Goal: Book appointment/travel/reservation

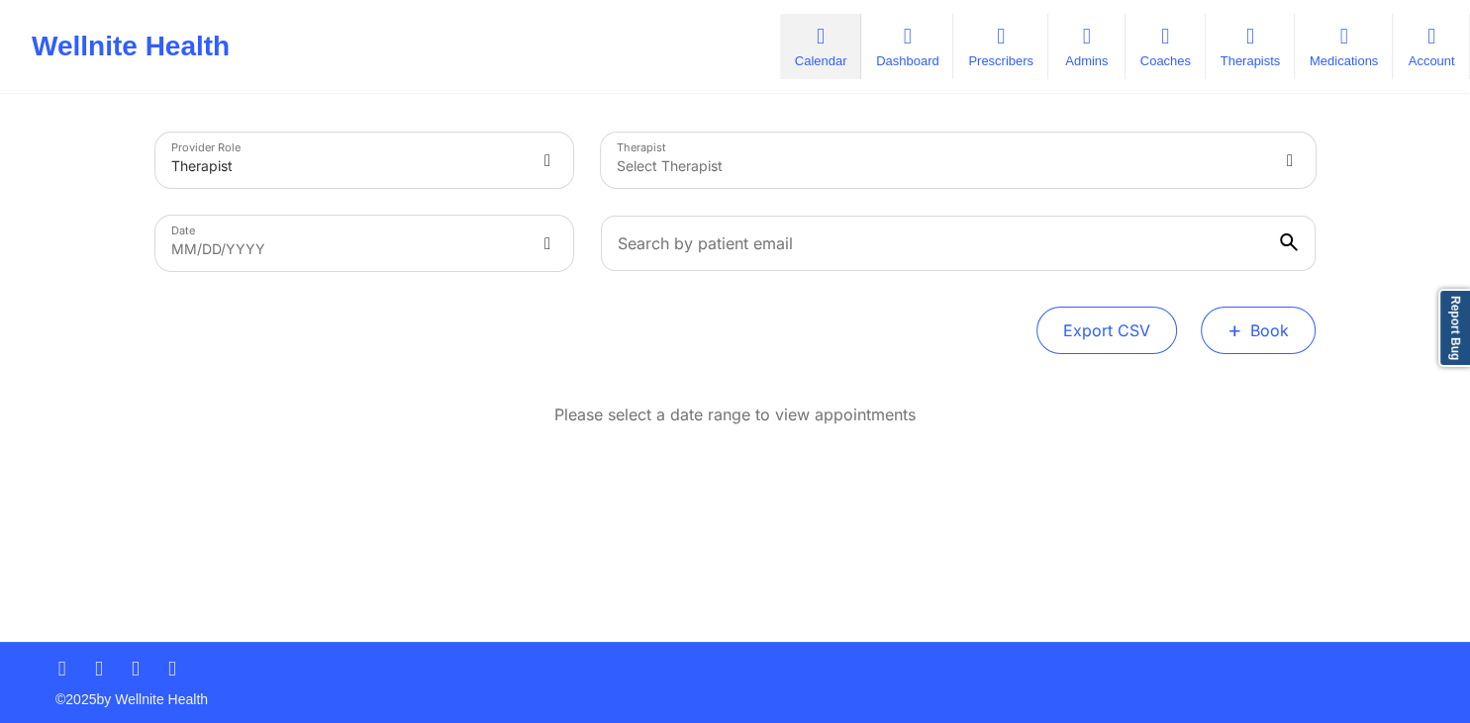
click at [1297, 321] on button "+ Book" at bounding box center [1257, 331] width 115 height 48
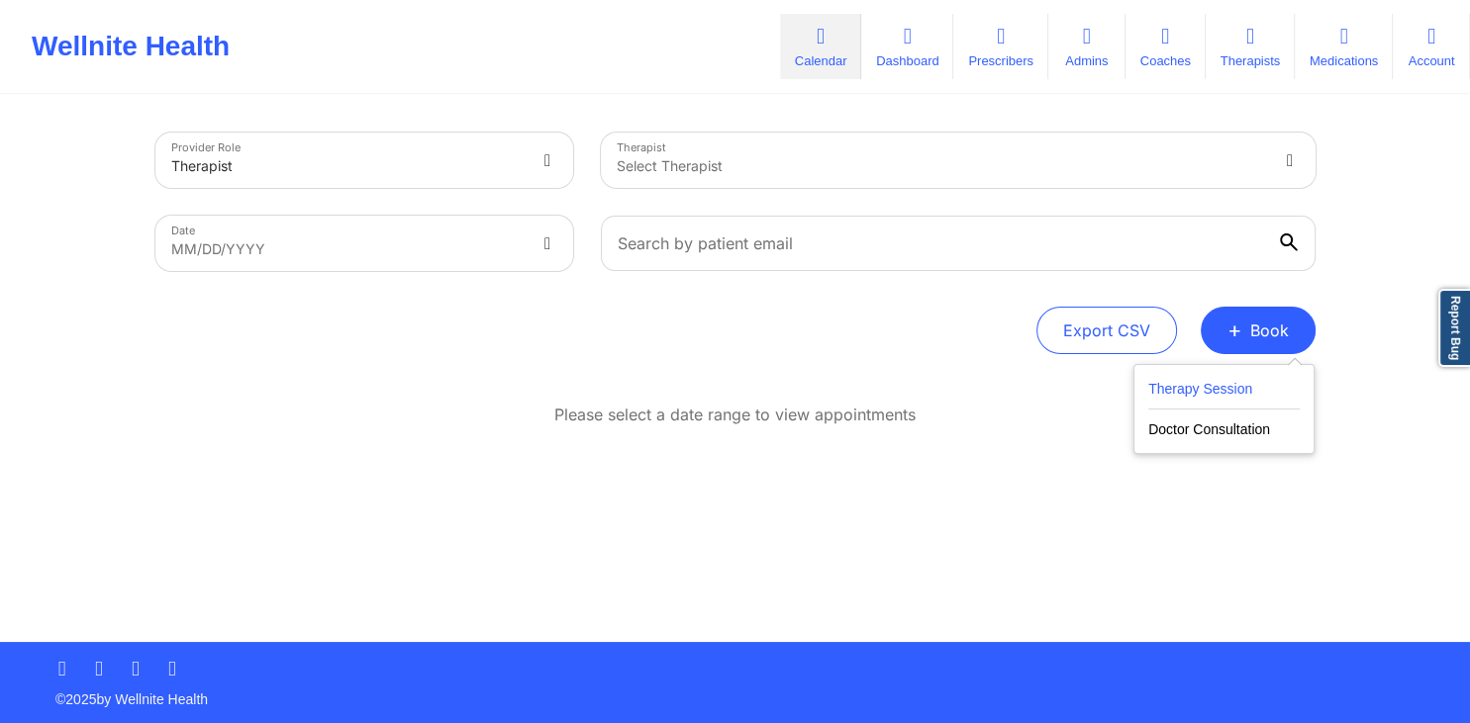
click at [1221, 384] on button "Therapy Session" at bounding box center [1223, 393] width 151 height 33
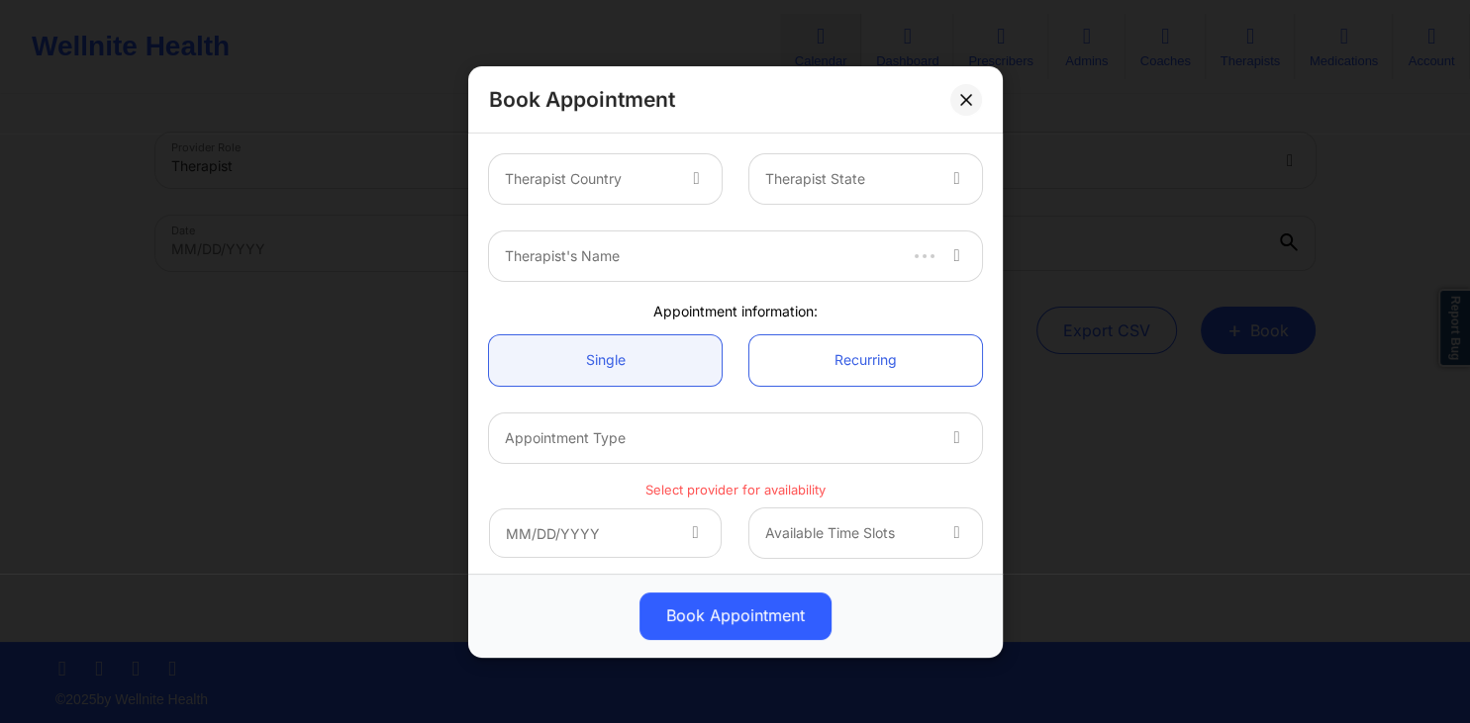
click at [916, 267] on div at bounding box center [938, 256] width 87 height 49
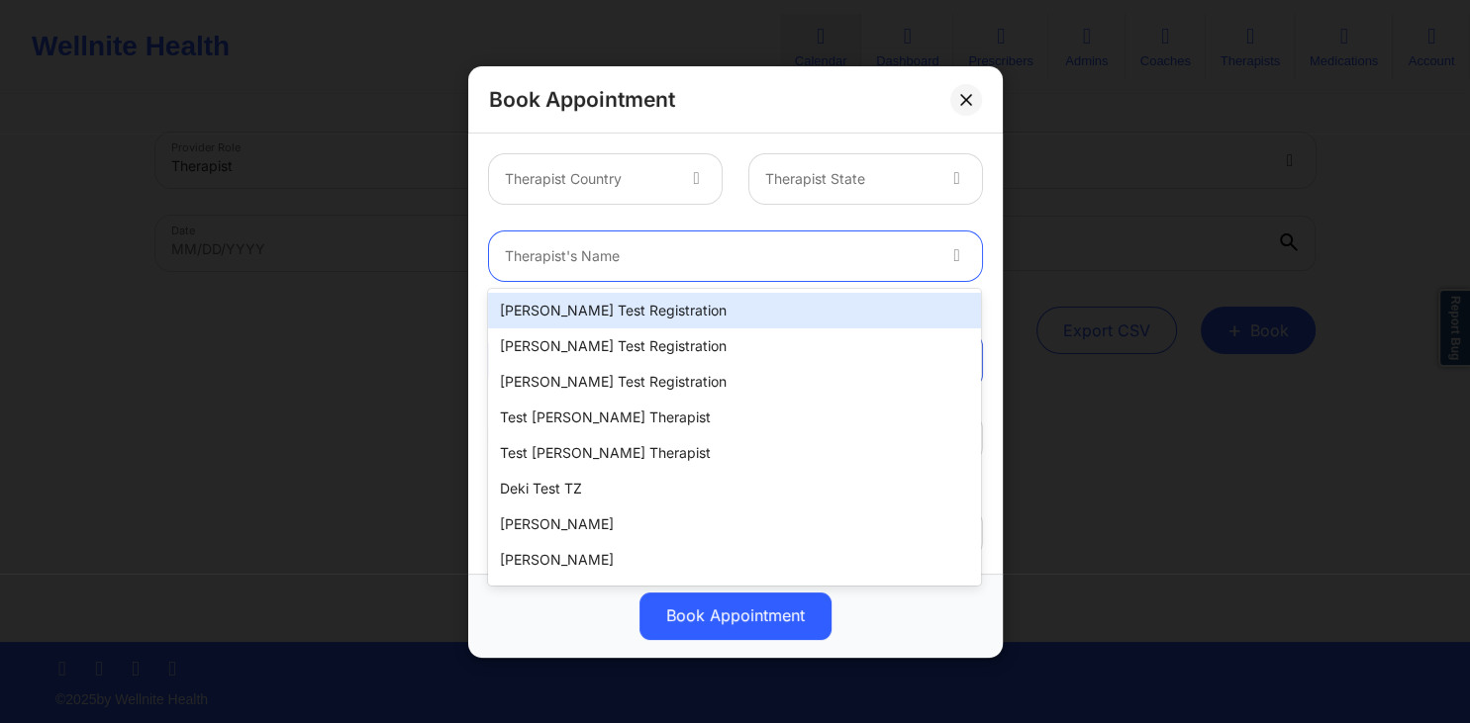
click at [661, 216] on div "Therapist Country Therapist State" at bounding box center [735, 179] width 521 height 77
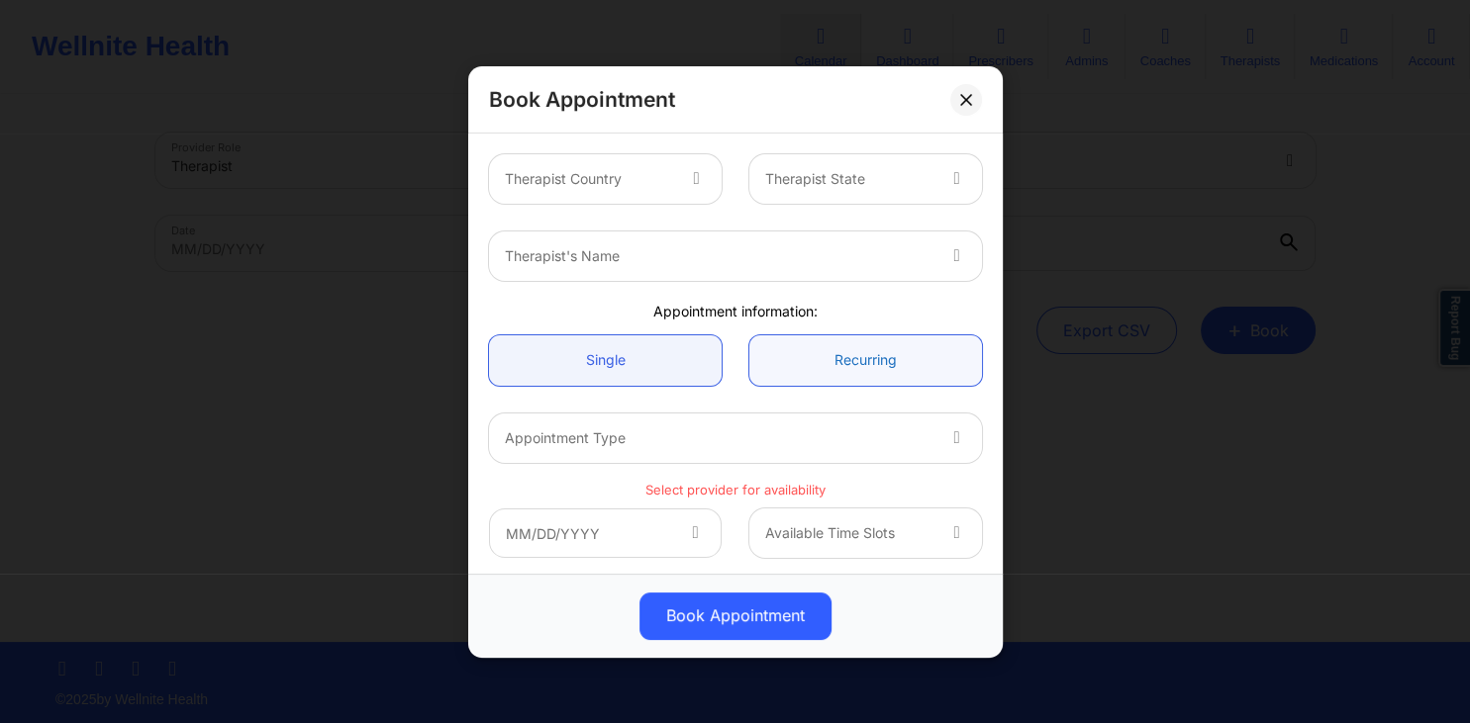
click at [817, 360] on link "Recurring" at bounding box center [865, 360] width 233 height 50
click at [676, 359] on link "Single" at bounding box center [605, 360] width 233 height 50
click at [691, 184] on icon at bounding box center [696, 175] width 20 height 17
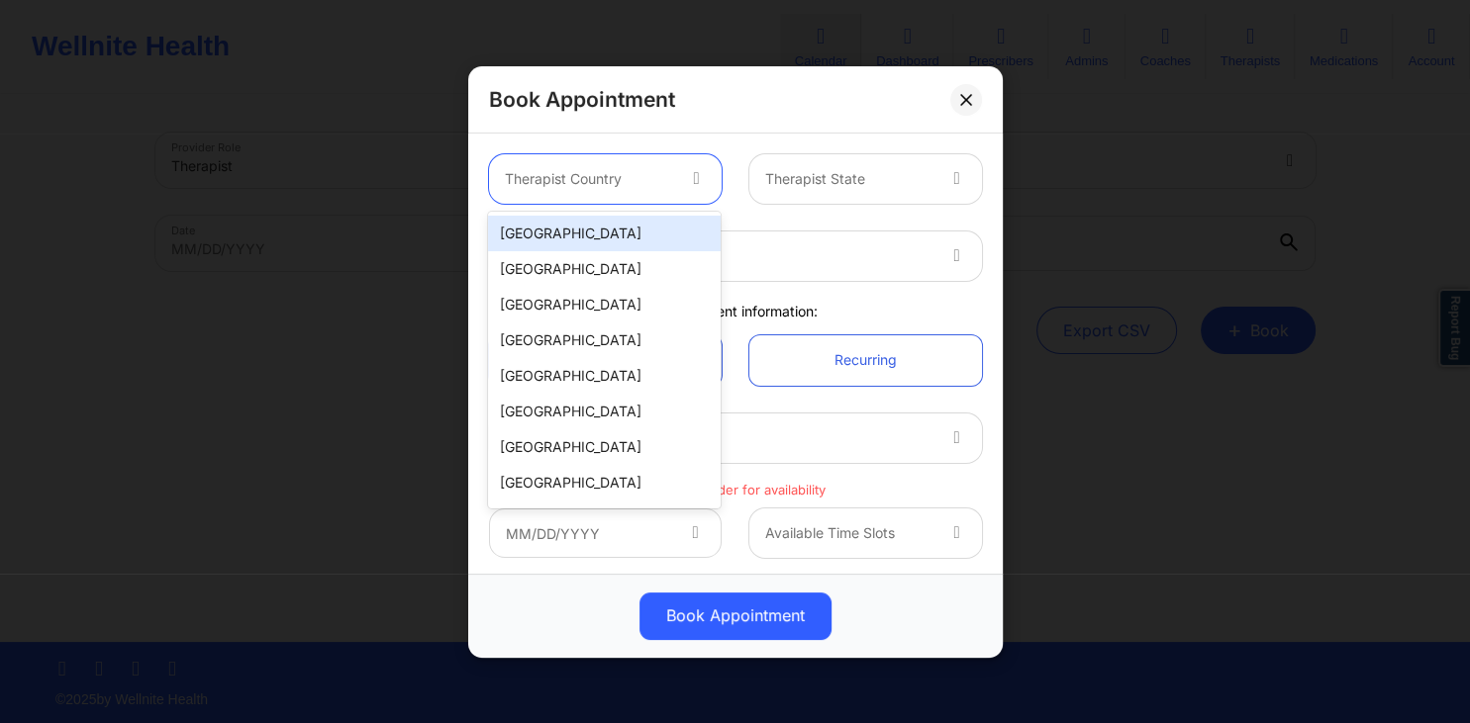
click at [638, 237] on div "[GEOGRAPHIC_DATA]" at bounding box center [604, 234] width 233 height 36
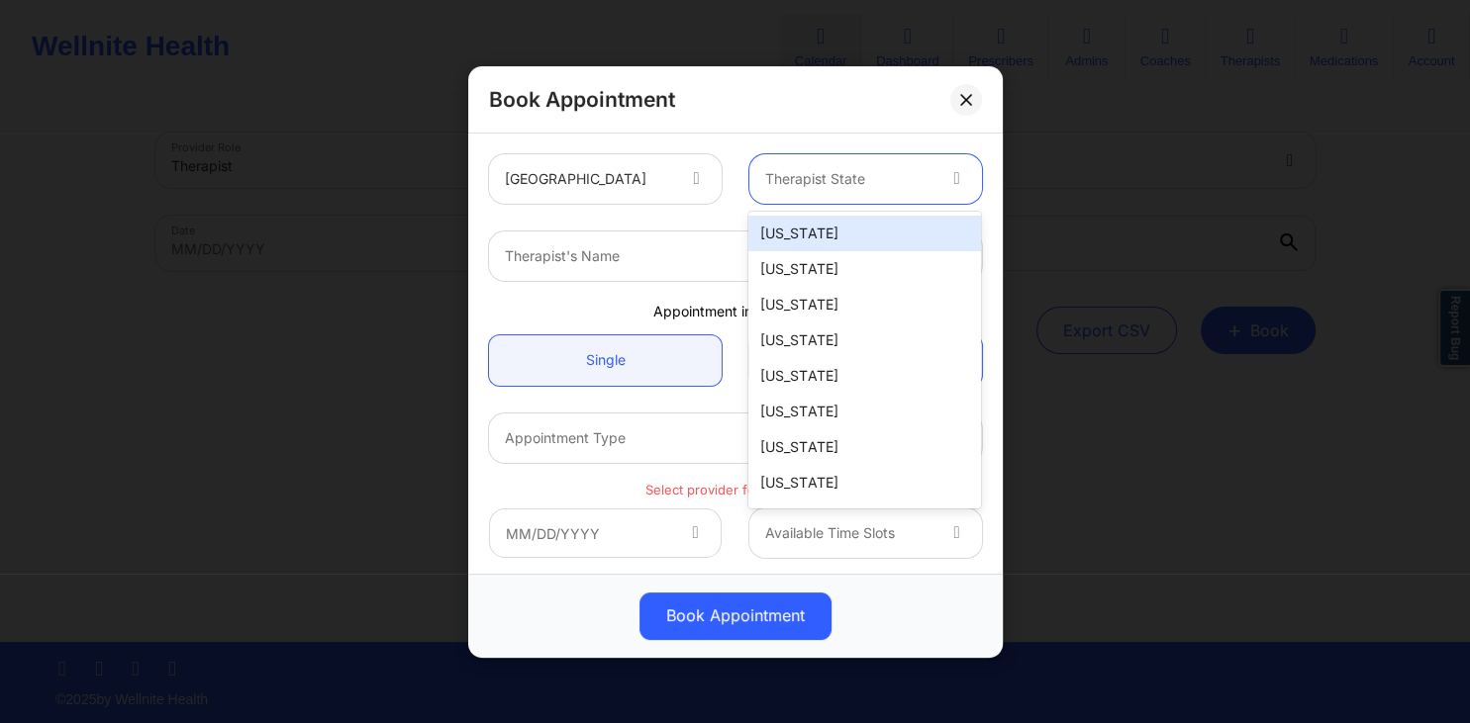
click at [884, 178] on div at bounding box center [848, 179] width 167 height 24
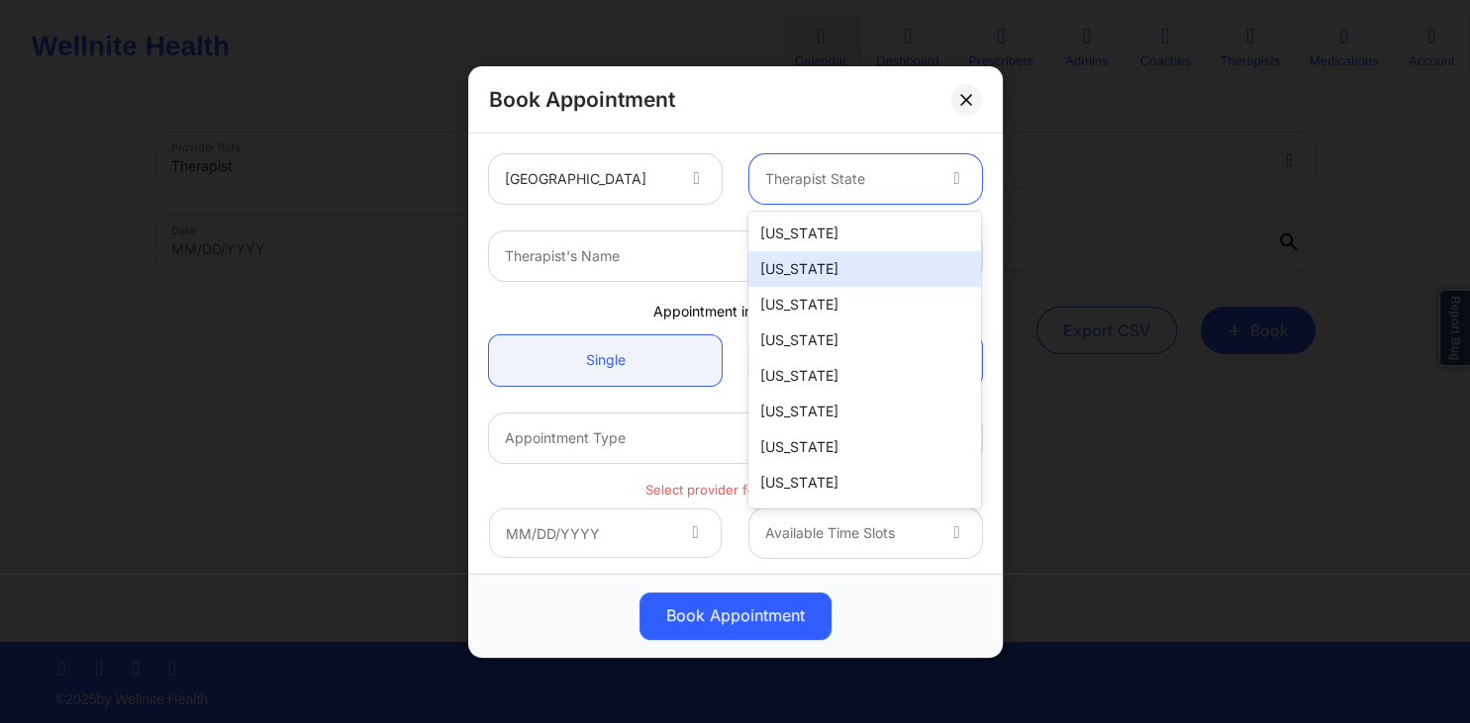
click at [817, 270] on div "[US_STATE]" at bounding box center [864, 269] width 233 height 36
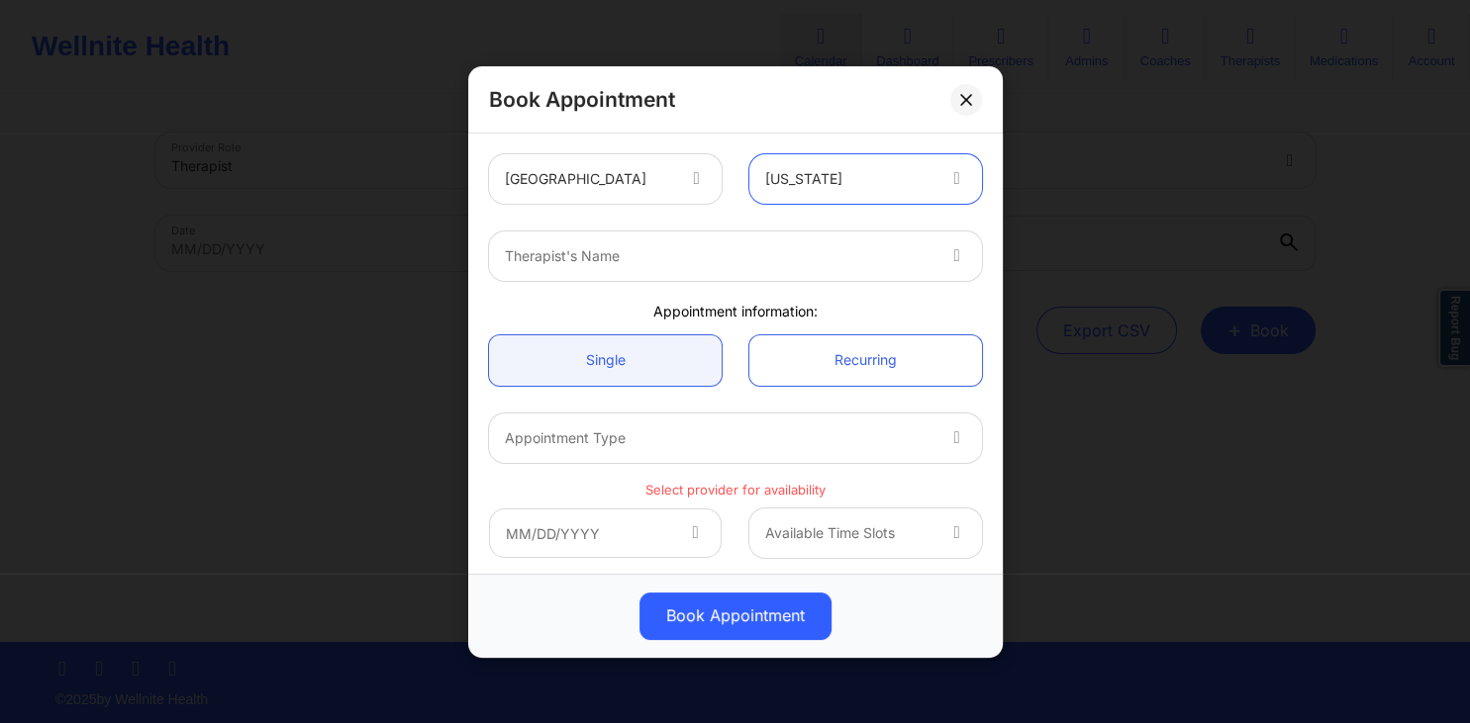
click at [721, 271] on div "Therapist's Name" at bounding box center [711, 256] width 445 height 49
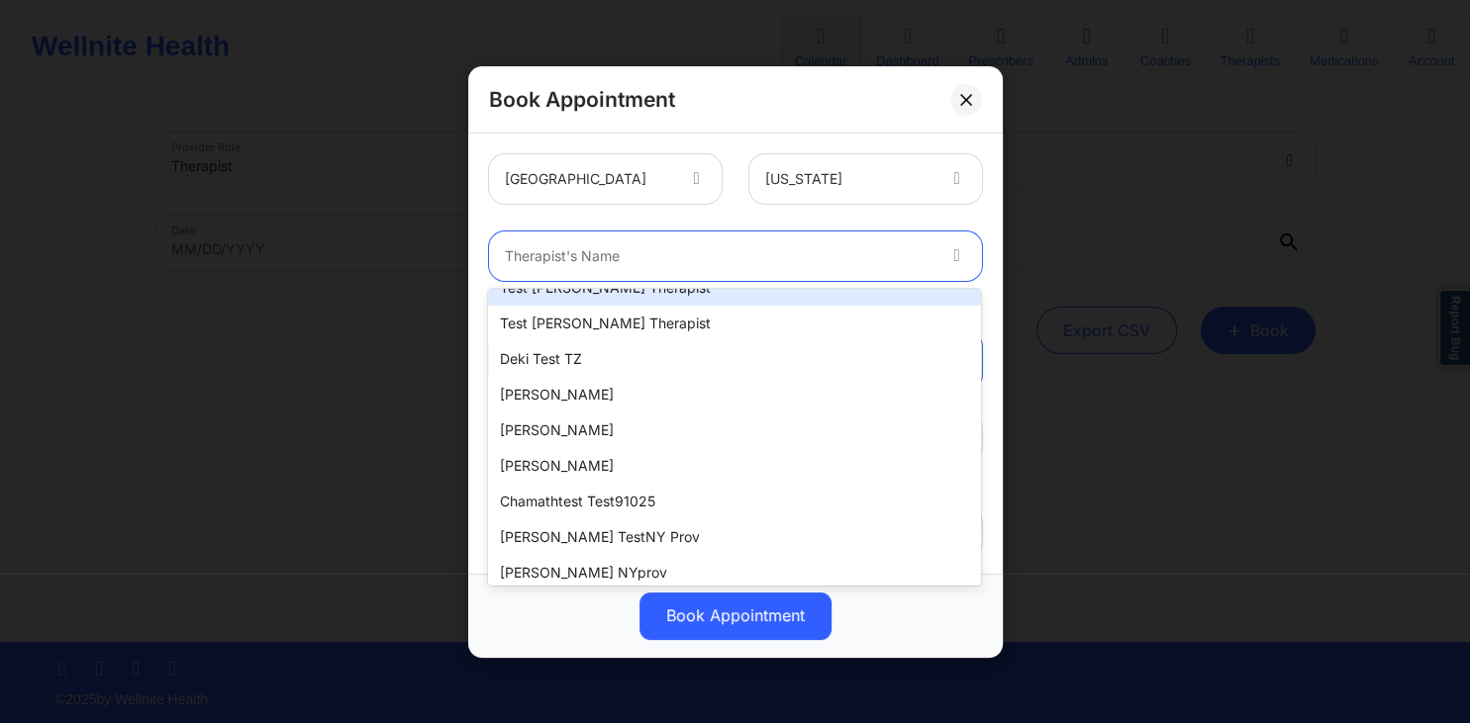
scroll to position [424, 0]
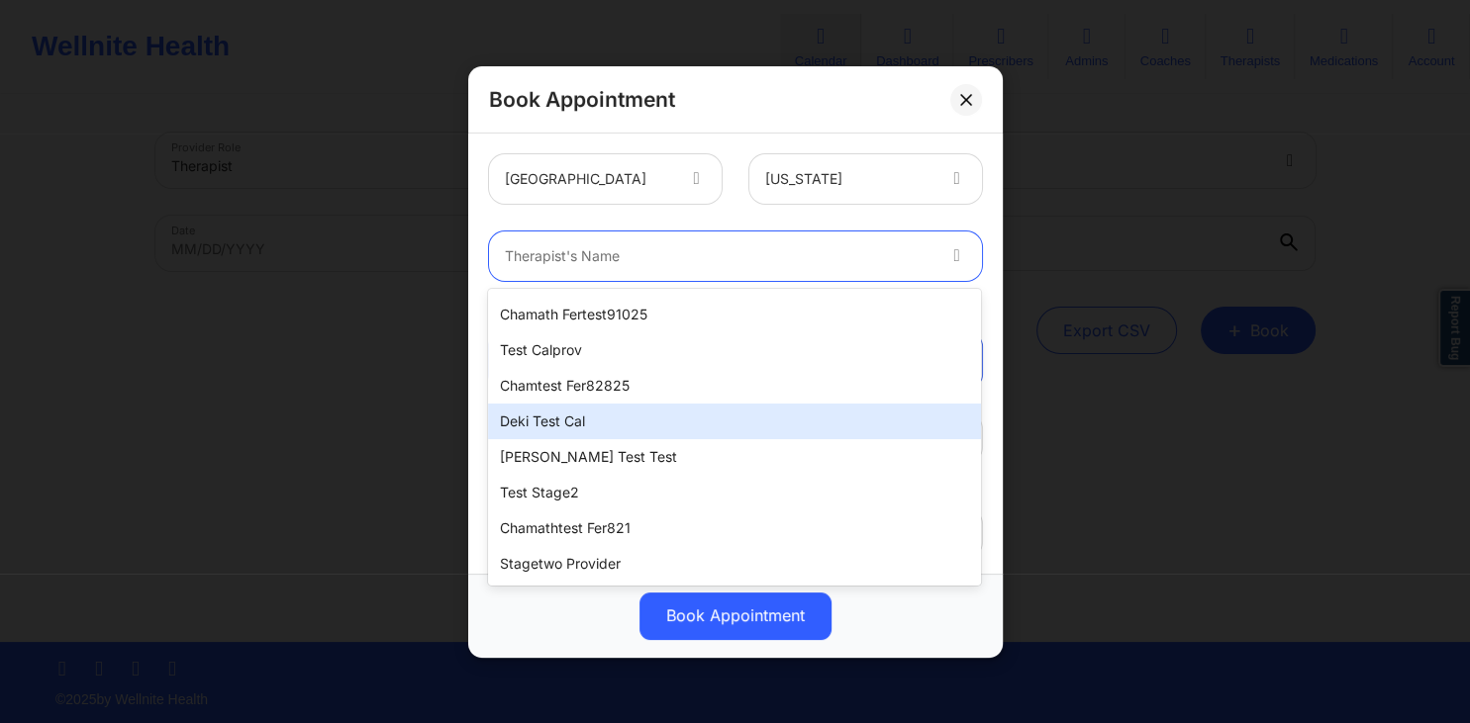
click at [648, 417] on div "Deki Test Cal" at bounding box center [734, 422] width 493 height 36
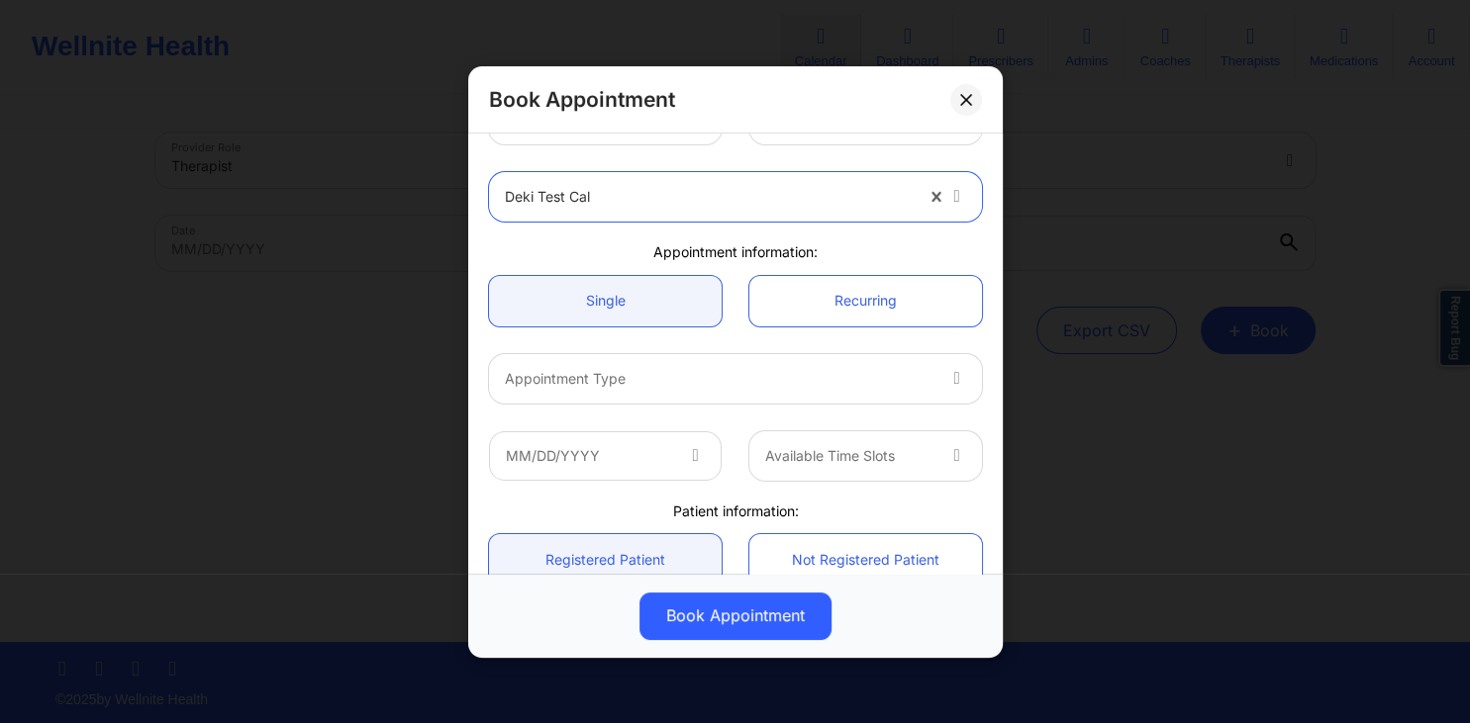
scroll to position [95, 0]
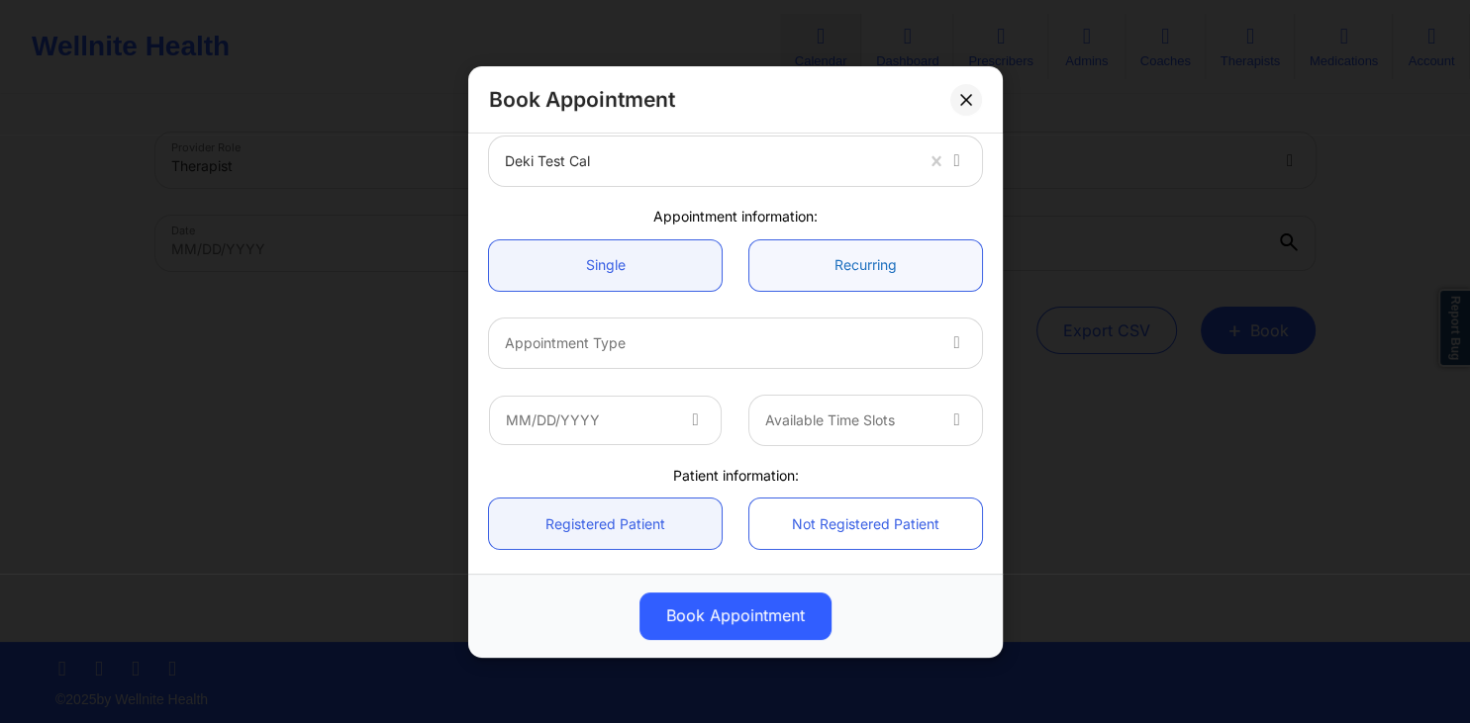
click at [845, 270] on link "Recurring" at bounding box center [865, 264] width 233 height 50
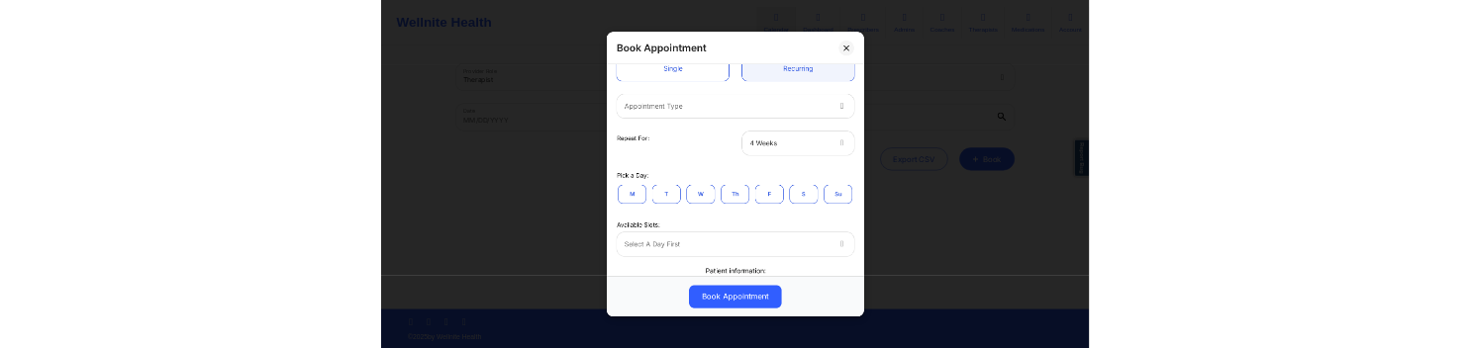
scroll to position [190, 0]
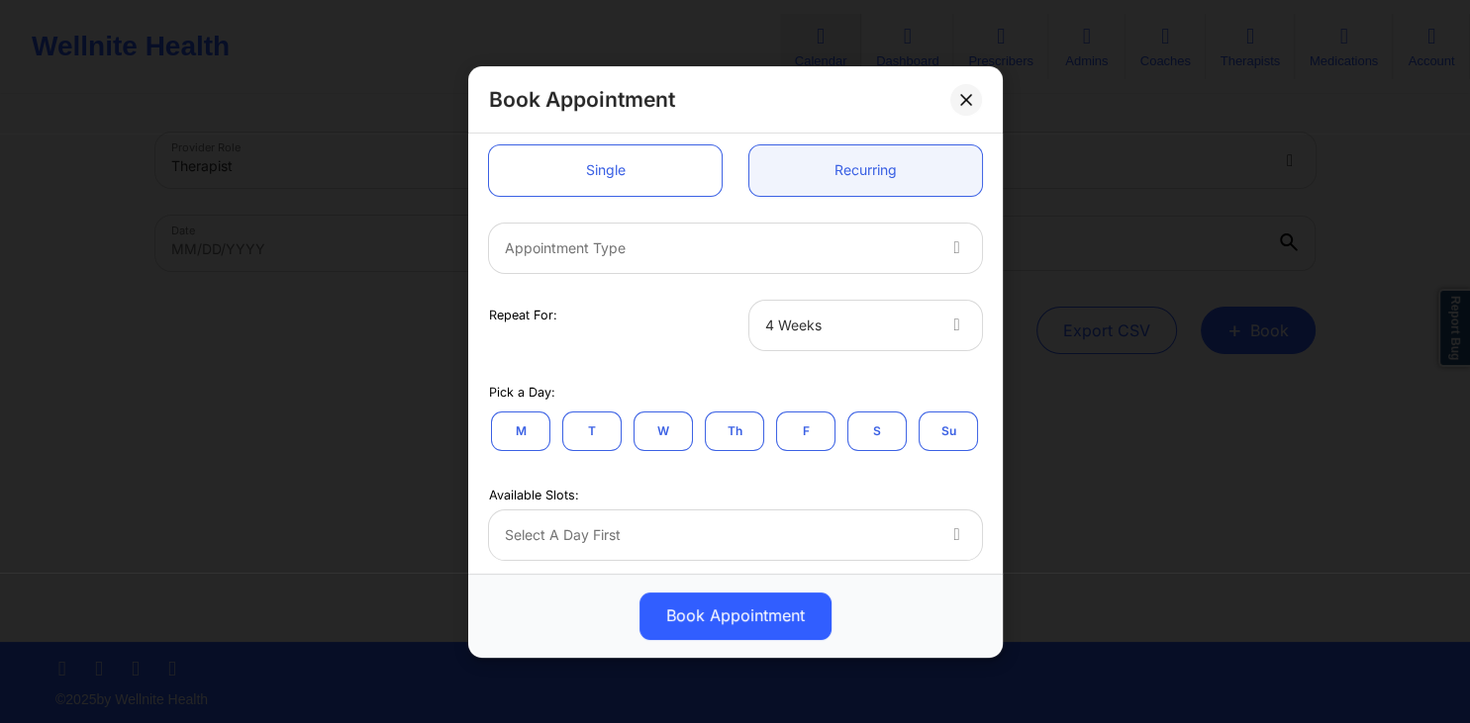
click at [916, 248] on div at bounding box center [719, 248] width 428 height 24
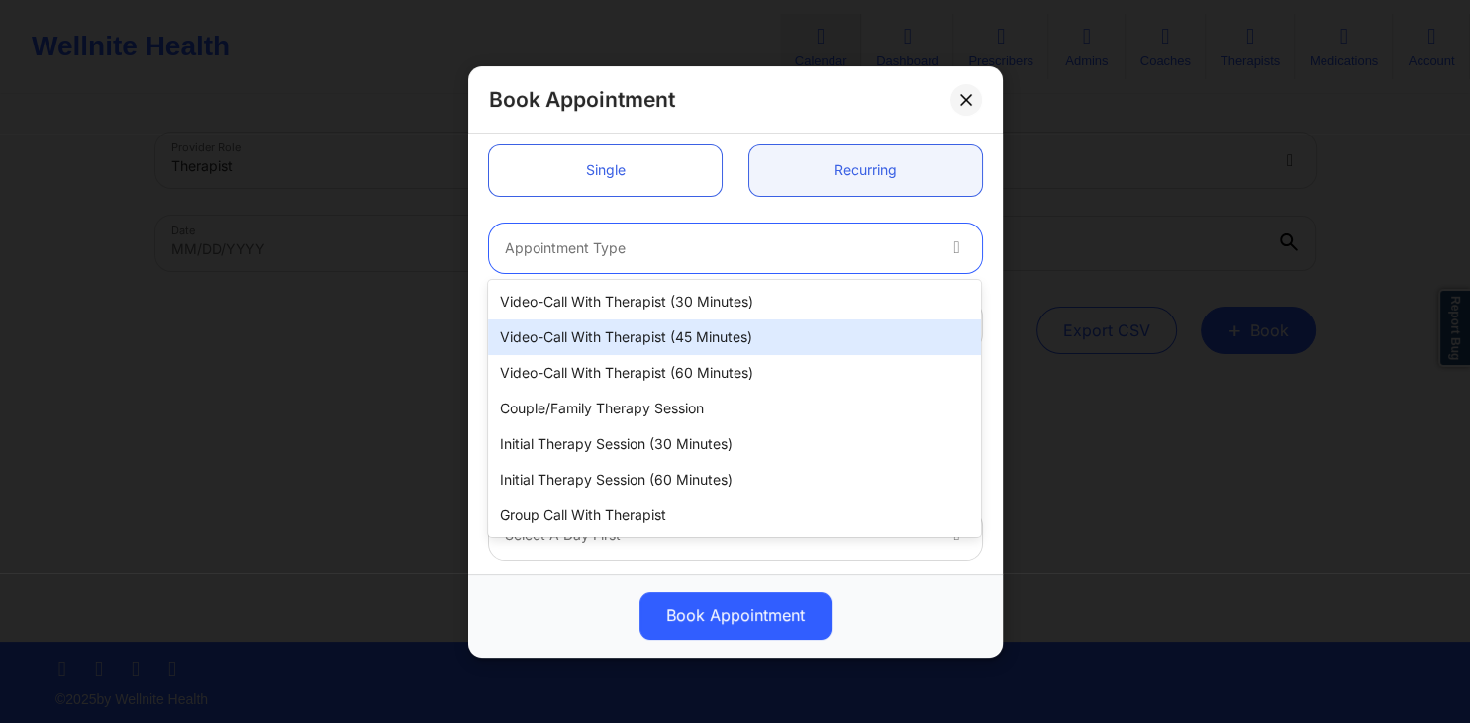
click at [762, 336] on div "Video-Call with Therapist (45 minutes)" at bounding box center [734, 338] width 493 height 36
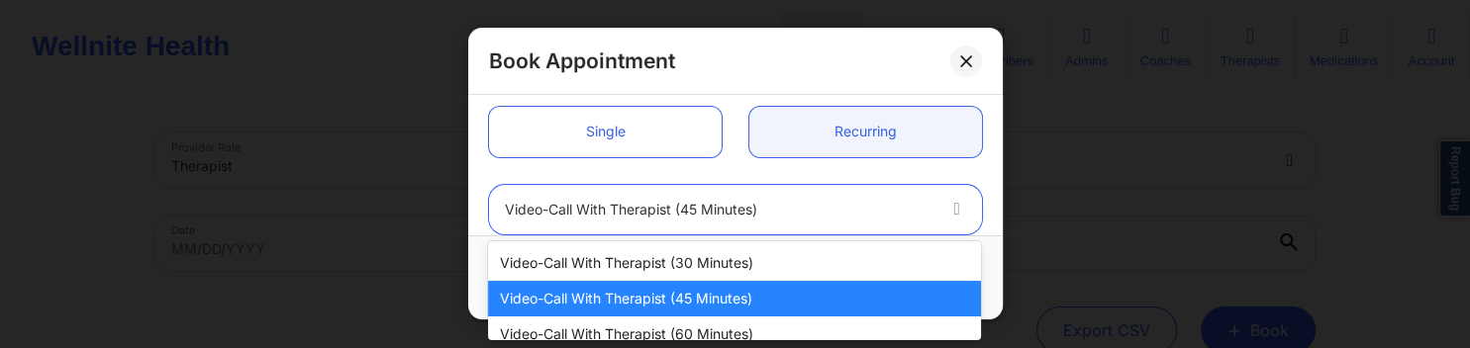
click at [928, 212] on div at bounding box center [719, 210] width 428 height 24
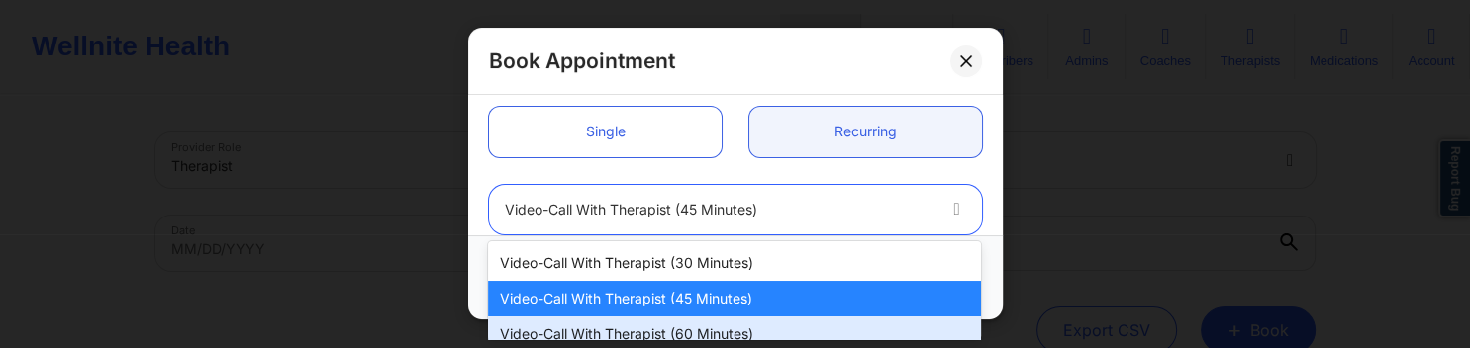
click at [721, 325] on div "Video-Call with Therapist (60 minutes)" at bounding box center [734, 335] width 493 height 36
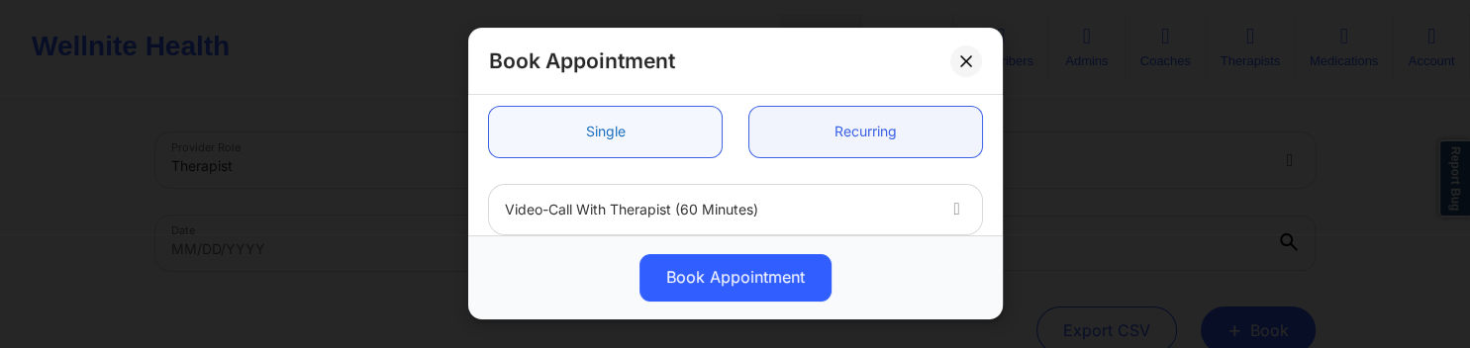
click at [633, 122] on link "Single" at bounding box center [605, 132] width 233 height 50
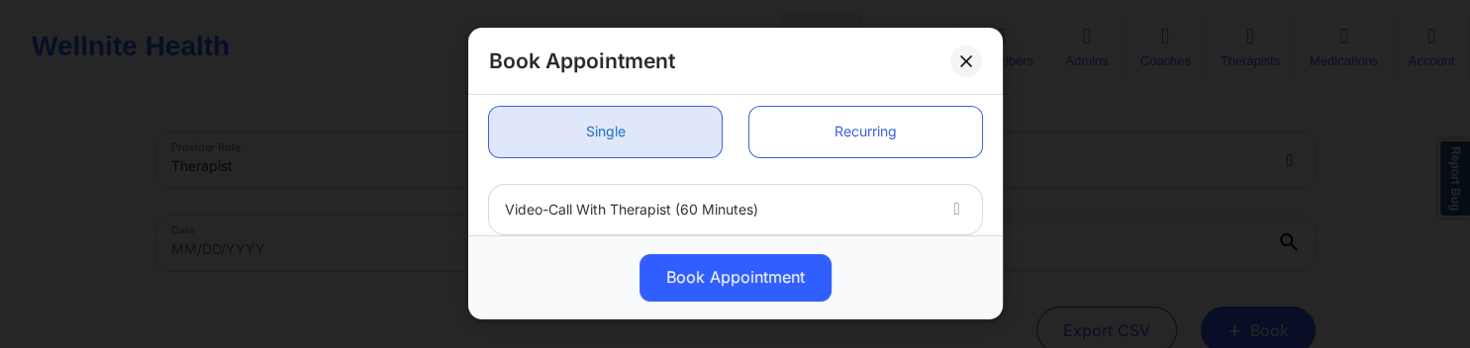
click at [683, 147] on link "Single" at bounding box center [605, 132] width 233 height 50
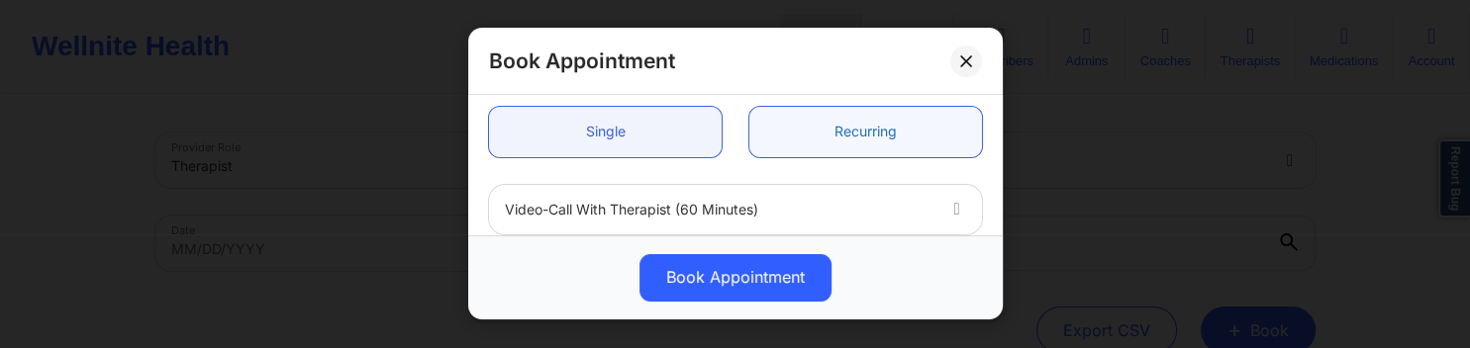
click at [838, 132] on link "Recurring" at bounding box center [865, 132] width 233 height 50
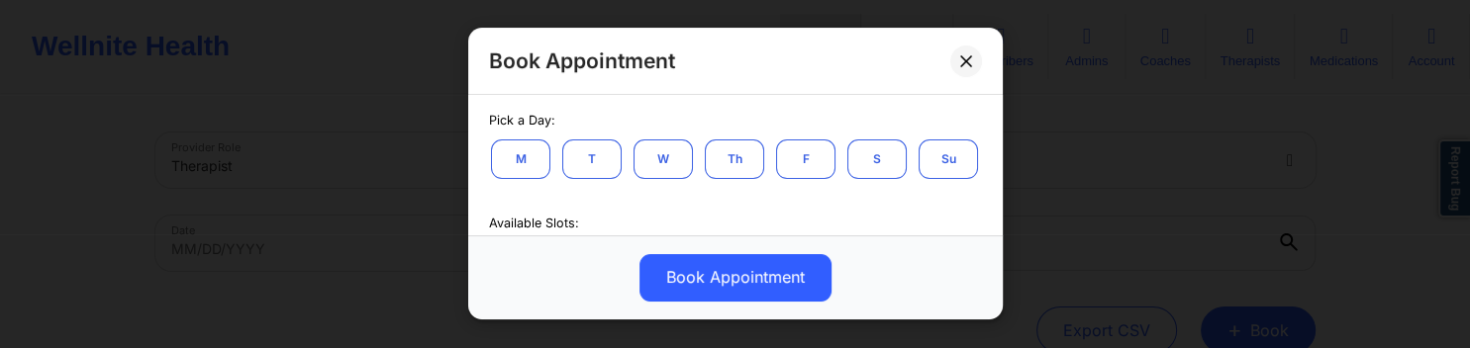
scroll to position [475, 0]
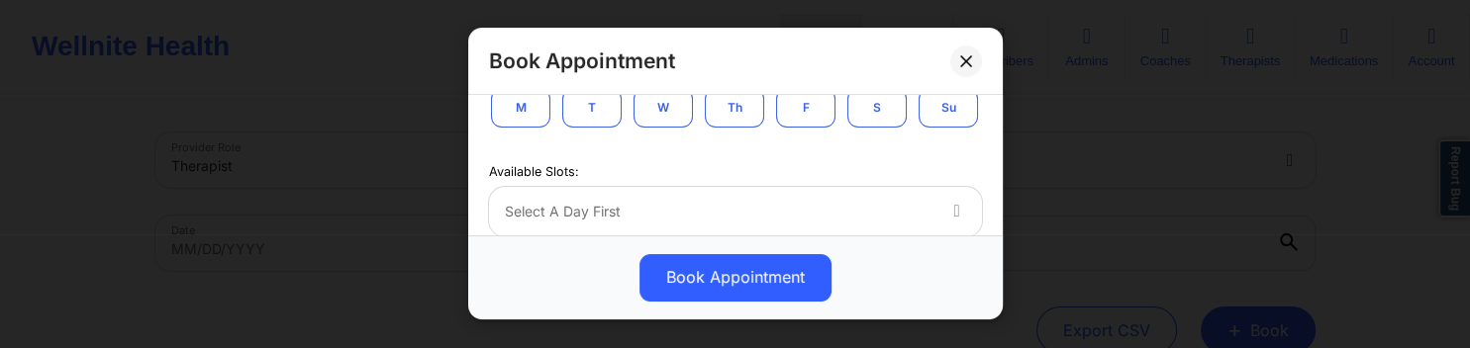
click at [803, 116] on button "F" at bounding box center [805, 108] width 59 height 40
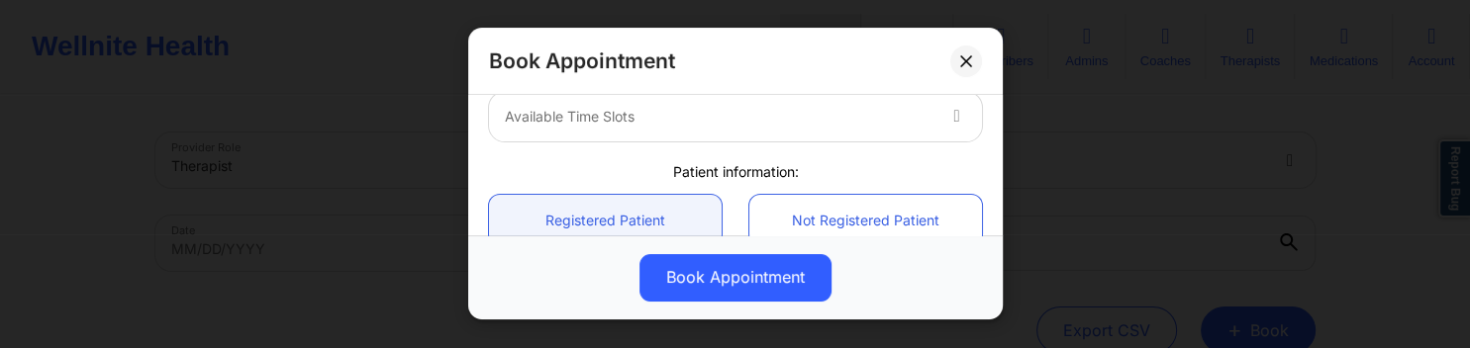
click at [933, 126] on div "Available Time Slots" at bounding box center [711, 116] width 445 height 49
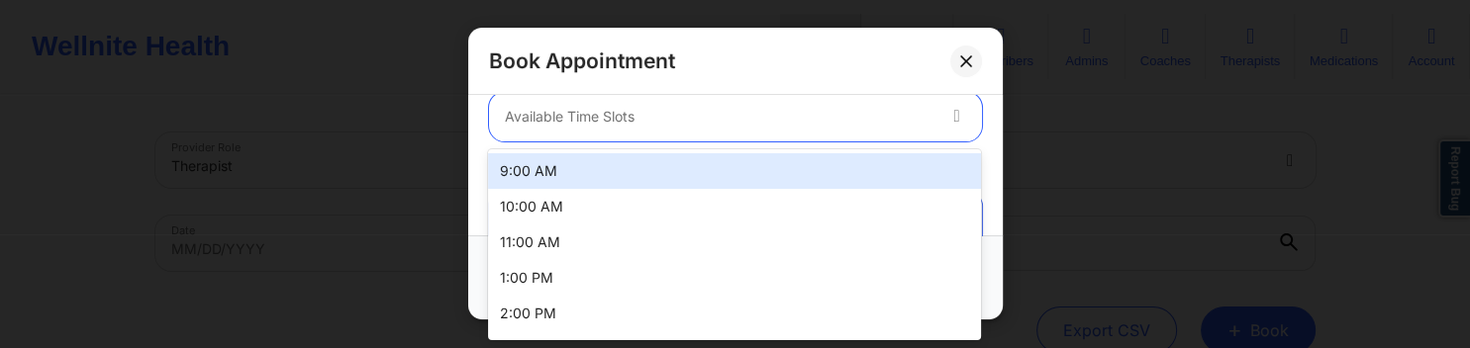
click at [480, 139] on div "Available Slots: 8 results available. Use Up and Down to choose options, press …" at bounding box center [735, 101] width 521 height 79
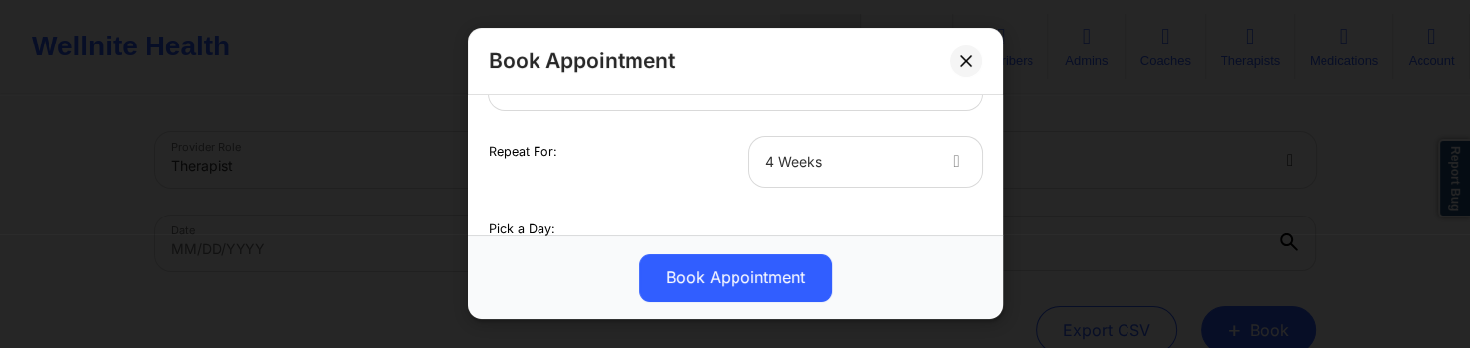
scroll to position [285, 0]
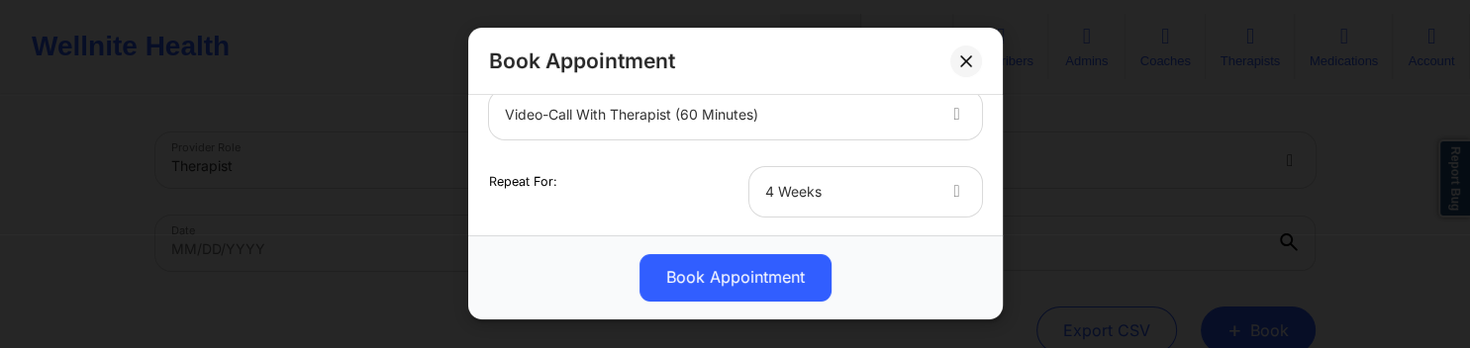
click at [819, 127] on div "Video-Call with Therapist (60 minutes)" at bounding box center [719, 114] width 428 height 49
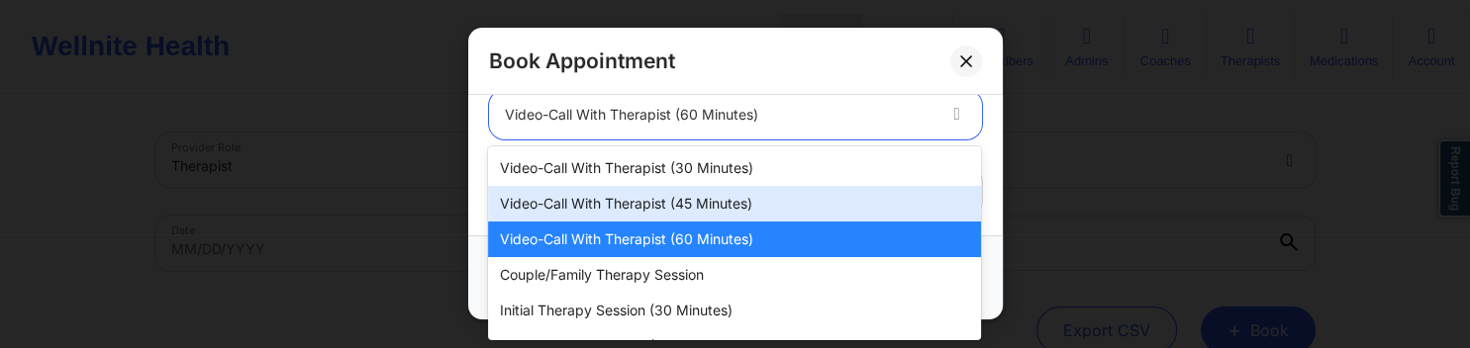
click at [718, 192] on div "Video-Call with Therapist (45 minutes)" at bounding box center [734, 204] width 493 height 36
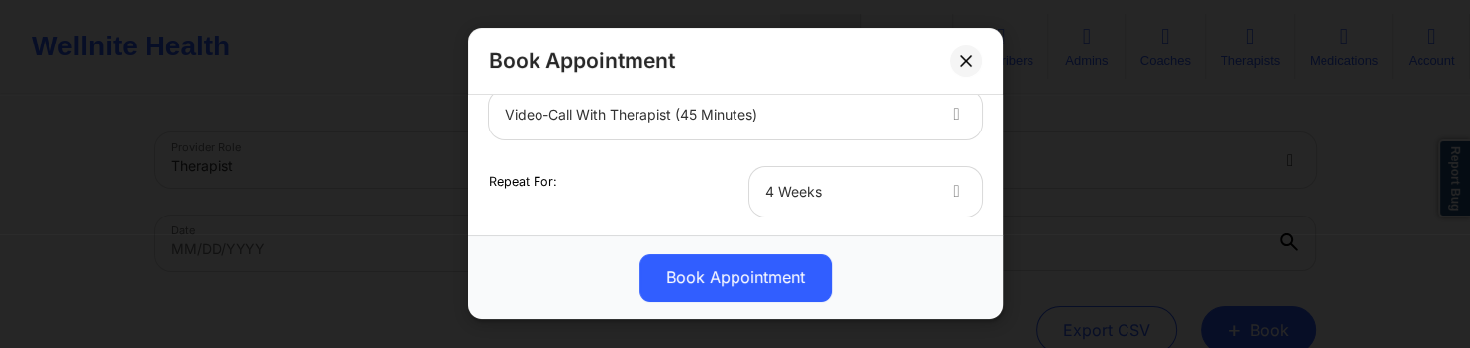
click at [885, 187] on div at bounding box center [848, 192] width 167 height 24
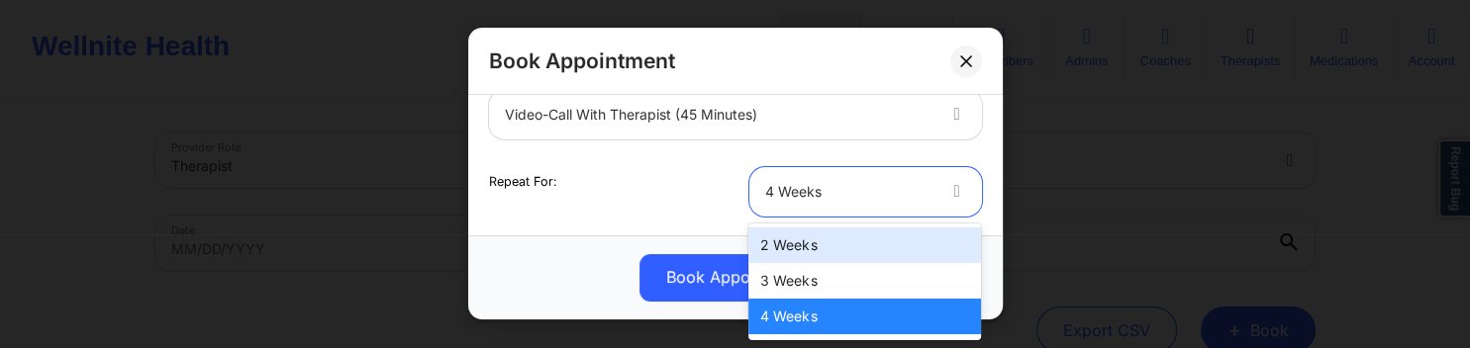
click at [783, 248] on div "2 Weeks" at bounding box center [864, 246] width 233 height 36
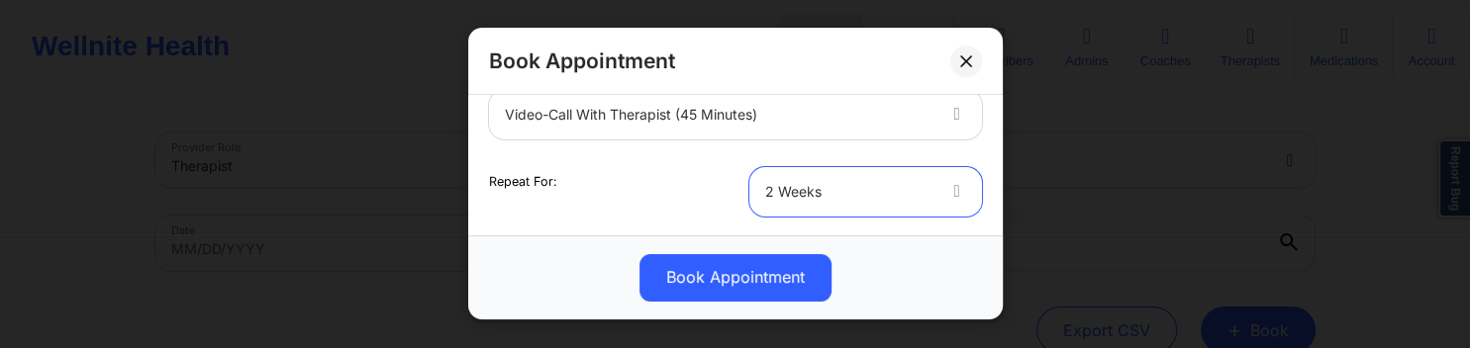
click at [694, 125] on div at bounding box center [719, 115] width 428 height 24
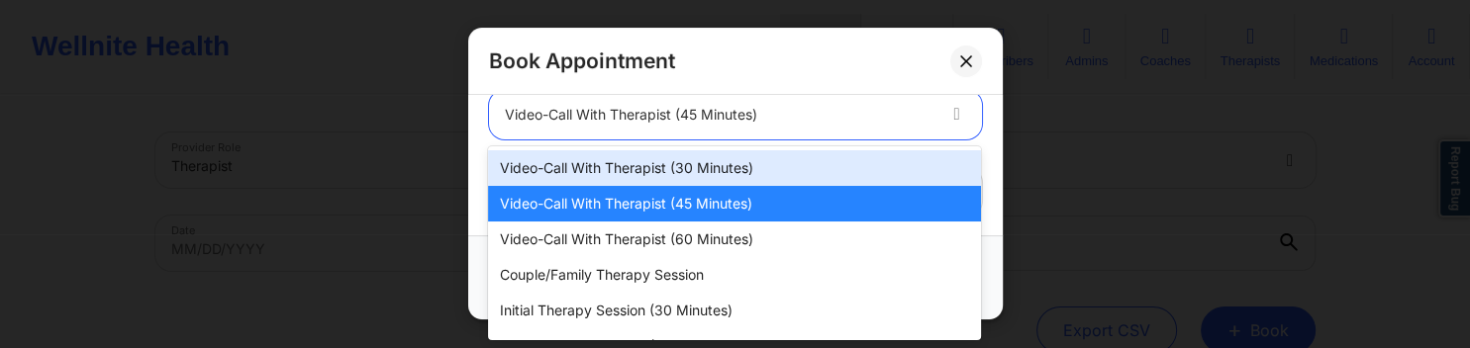
click at [653, 164] on div "Video-Call with Therapist (30 minutes)" at bounding box center [734, 168] width 493 height 36
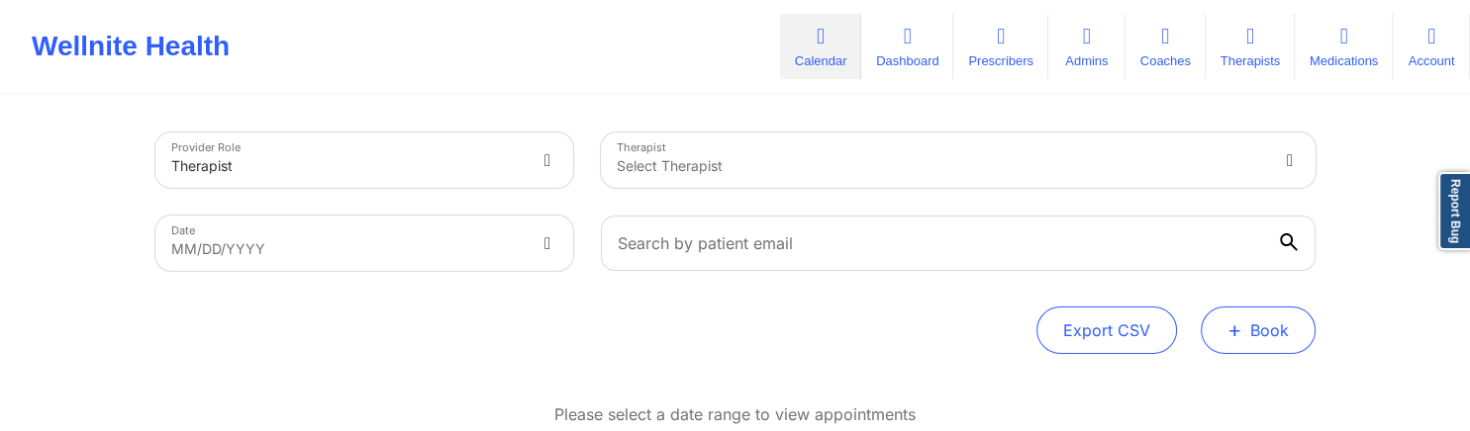
click at [1247, 322] on button "+ Book" at bounding box center [1257, 331] width 115 height 48
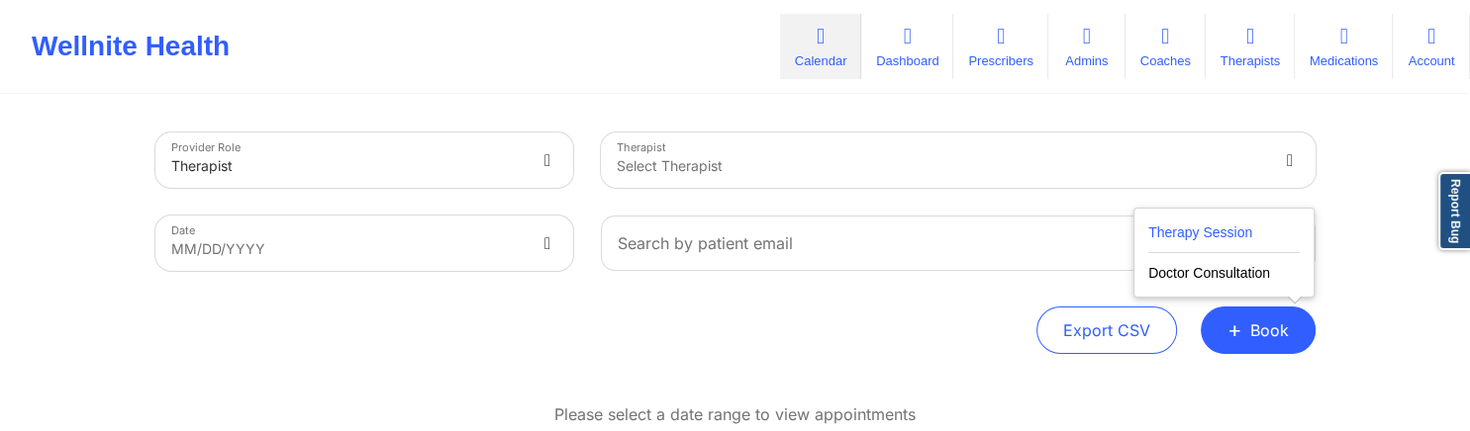
click at [1181, 235] on button "Therapy Session" at bounding box center [1223, 237] width 151 height 33
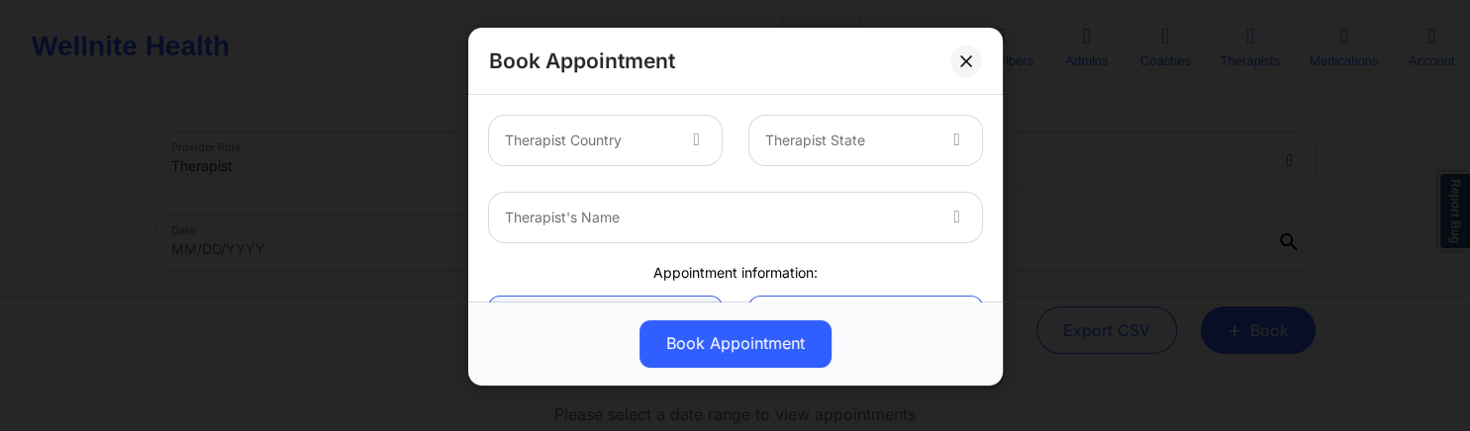
click at [910, 212] on div at bounding box center [719, 218] width 428 height 24
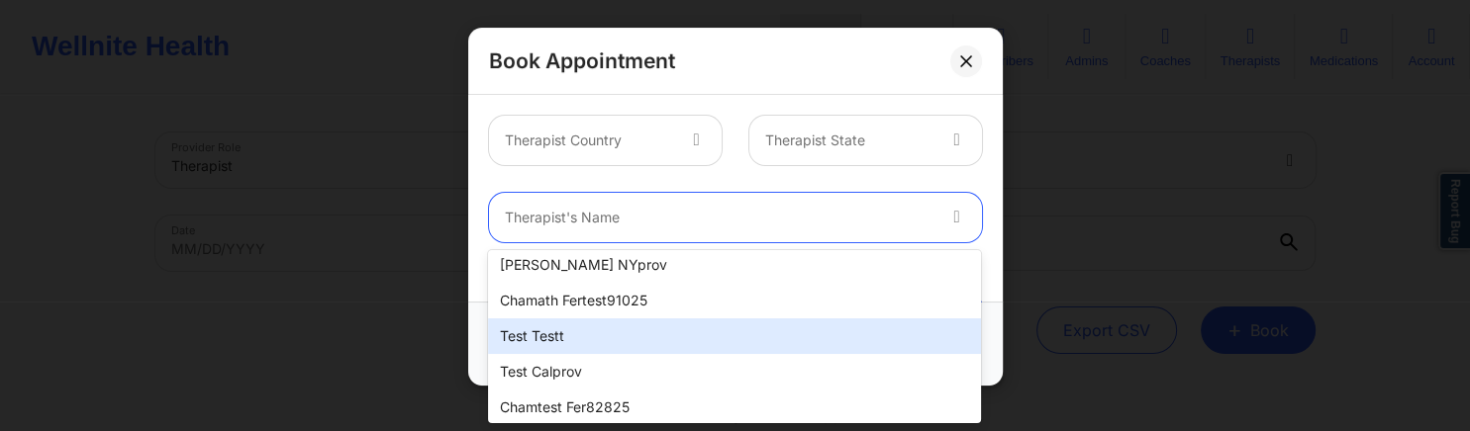
scroll to position [546, 0]
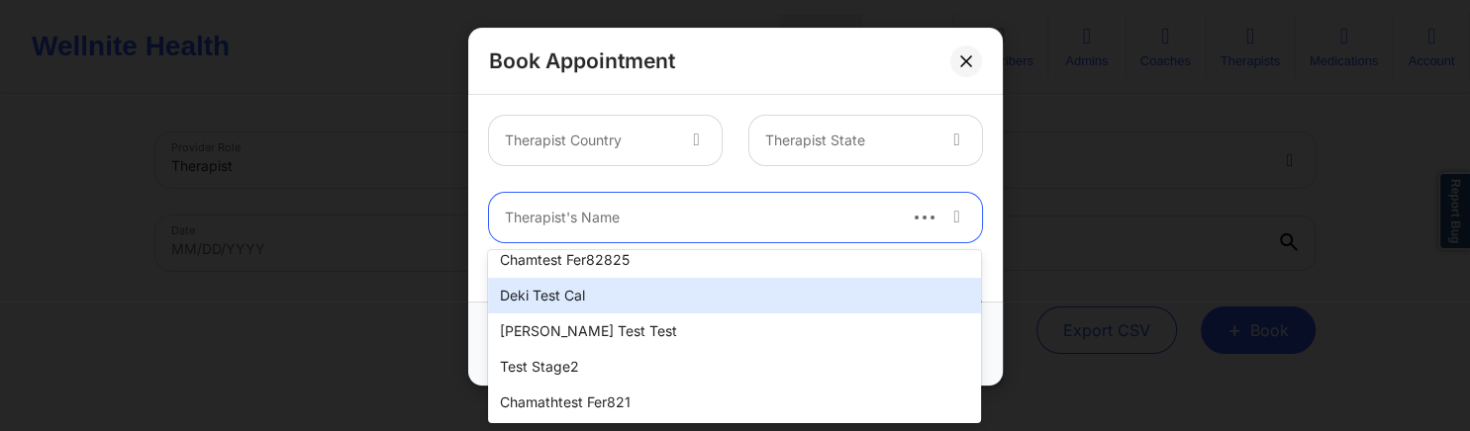
click at [624, 297] on div "Deki Test Cal" at bounding box center [734, 296] width 493 height 36
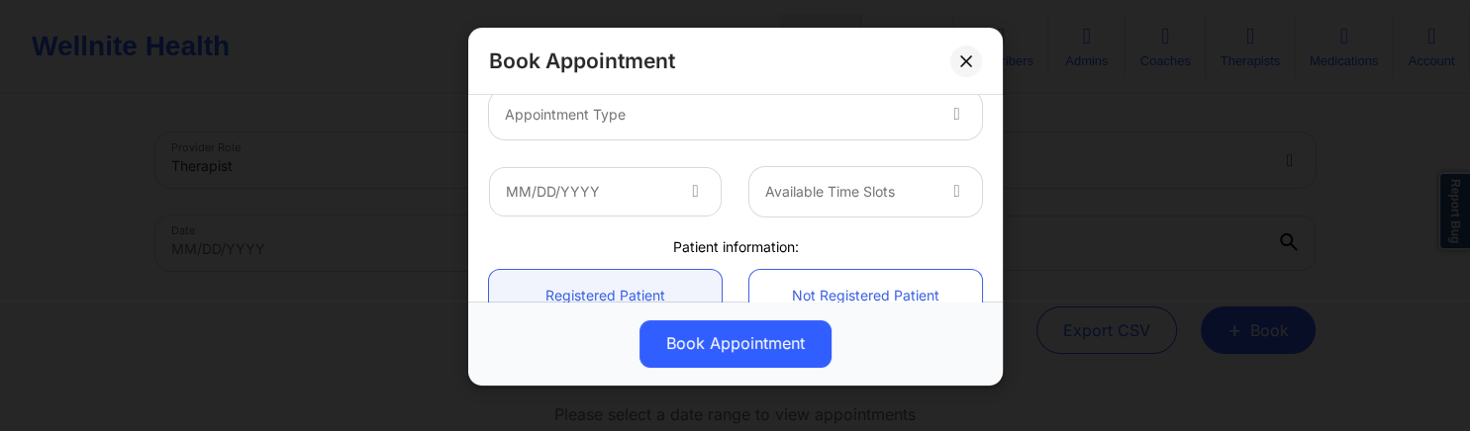
scroll to position [190, 0]
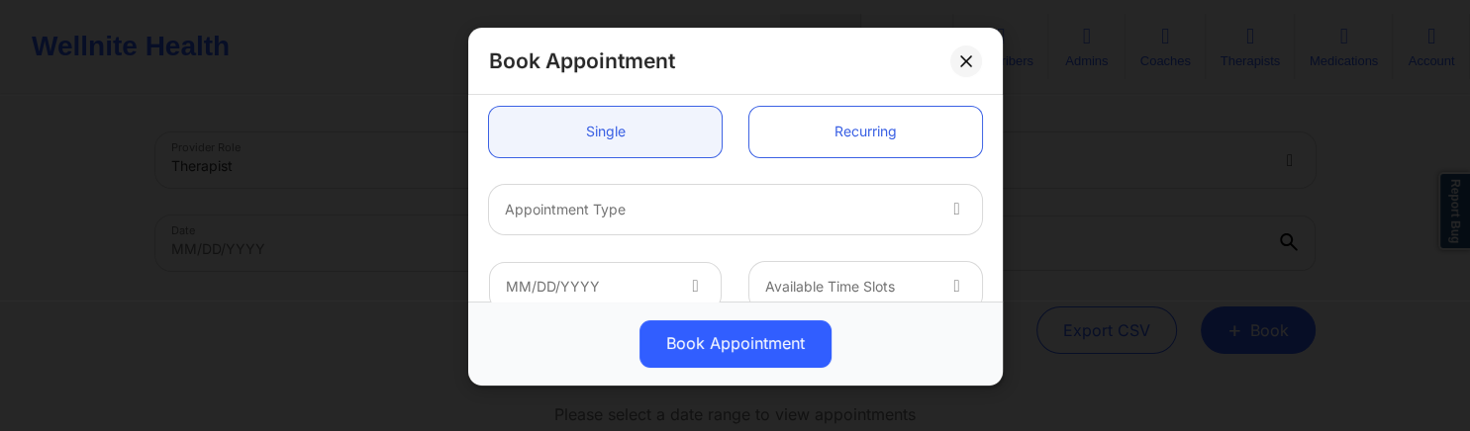
click at [795, 200] on div at bounding box center [719, 210] width 428 height 24
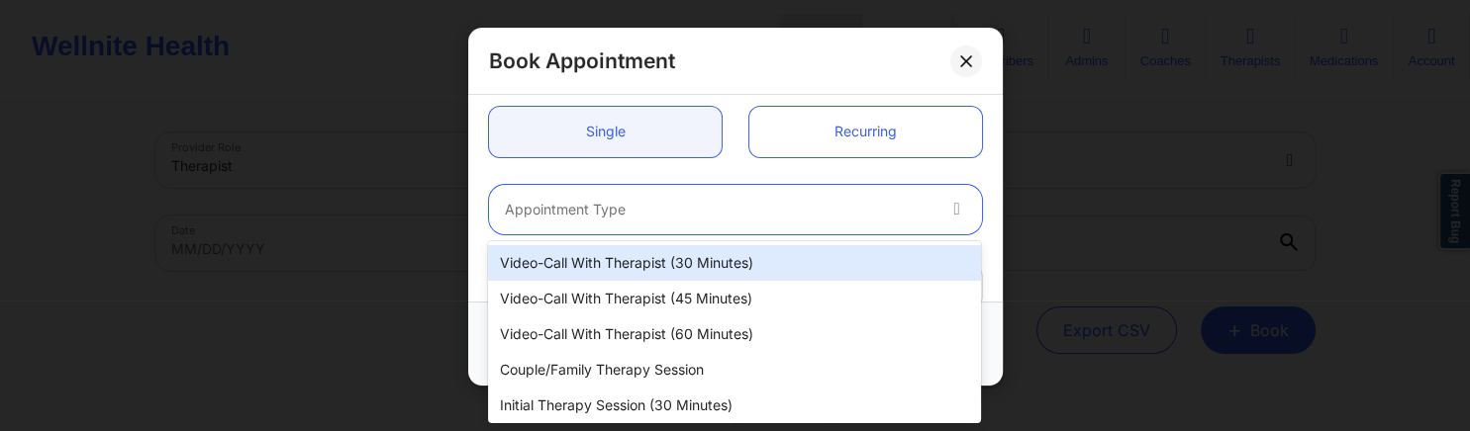
click at [736, 266] on div "Video-Call with Therapist (30 minutes)" at bounding box center [734, 263] width 493 height 36
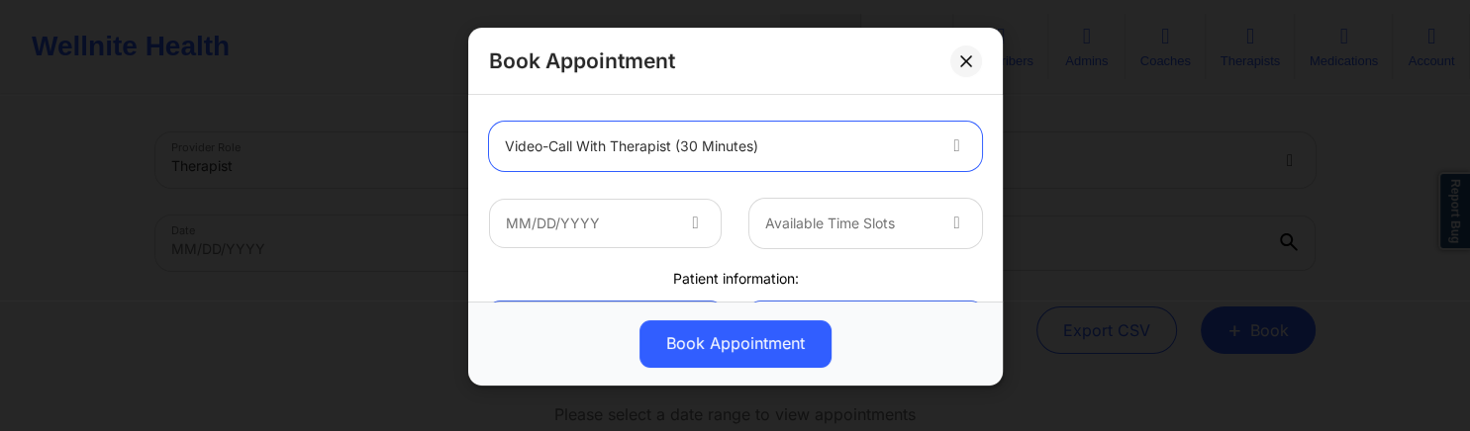
scroll to position [285, 0]
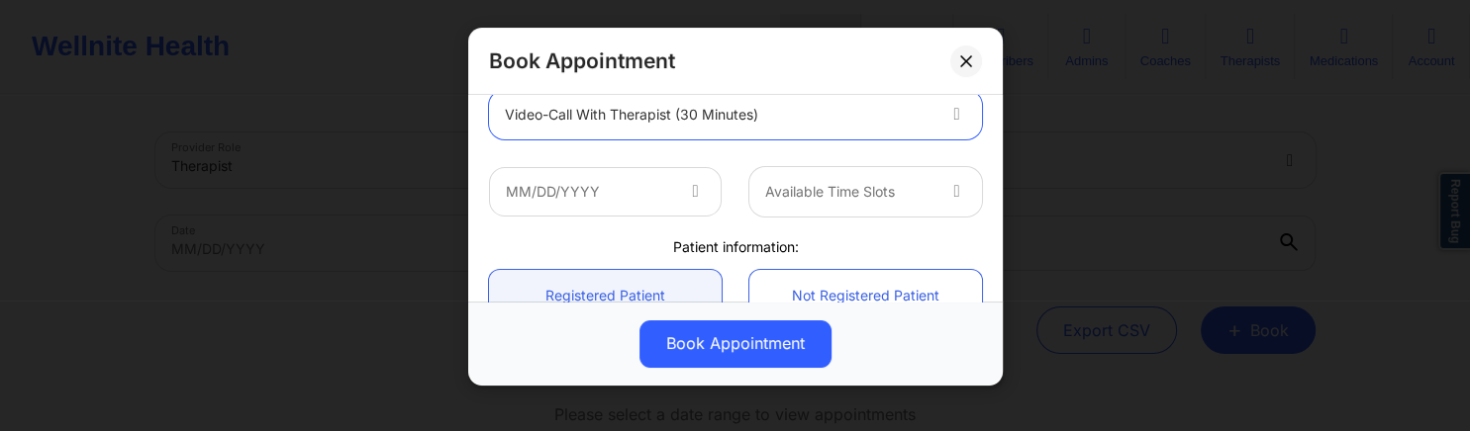
click at [877, 195] on div at bounding box center [848, 192] width 167 height 24
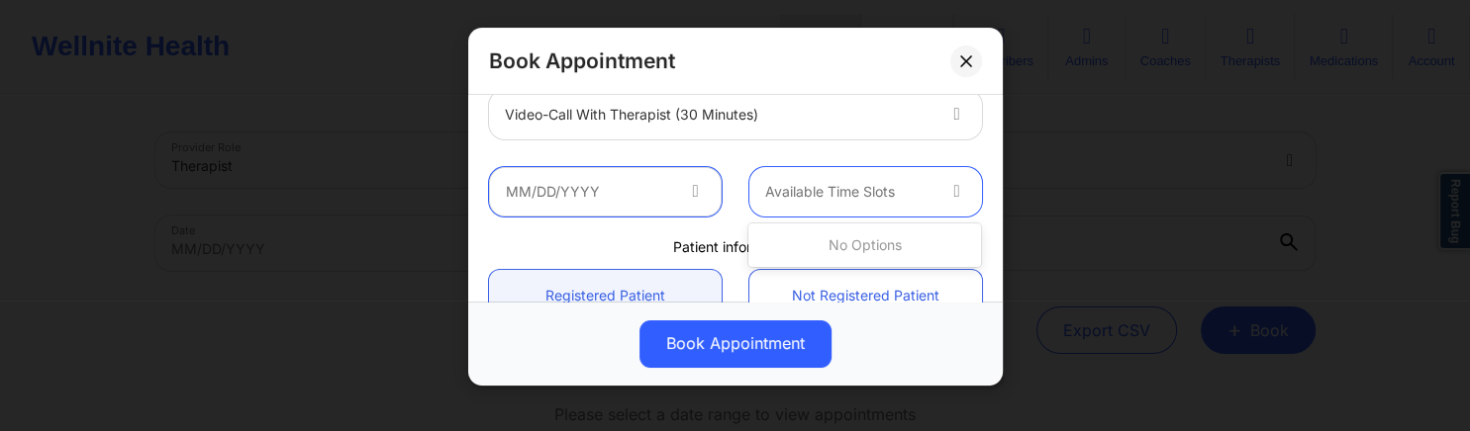
click at [675, 193] on input "text" at bounding box center [605, 191] width 233 height 49
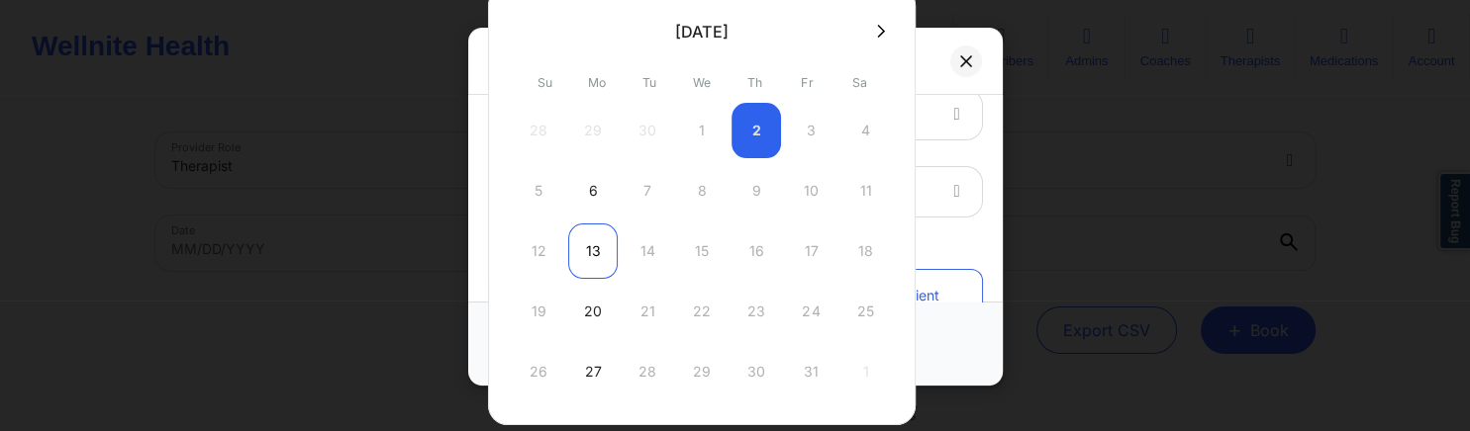
click at [597, 250] on div "13" at bounding box center [592, 251] width 49 height 55
type input "10/13/2025"
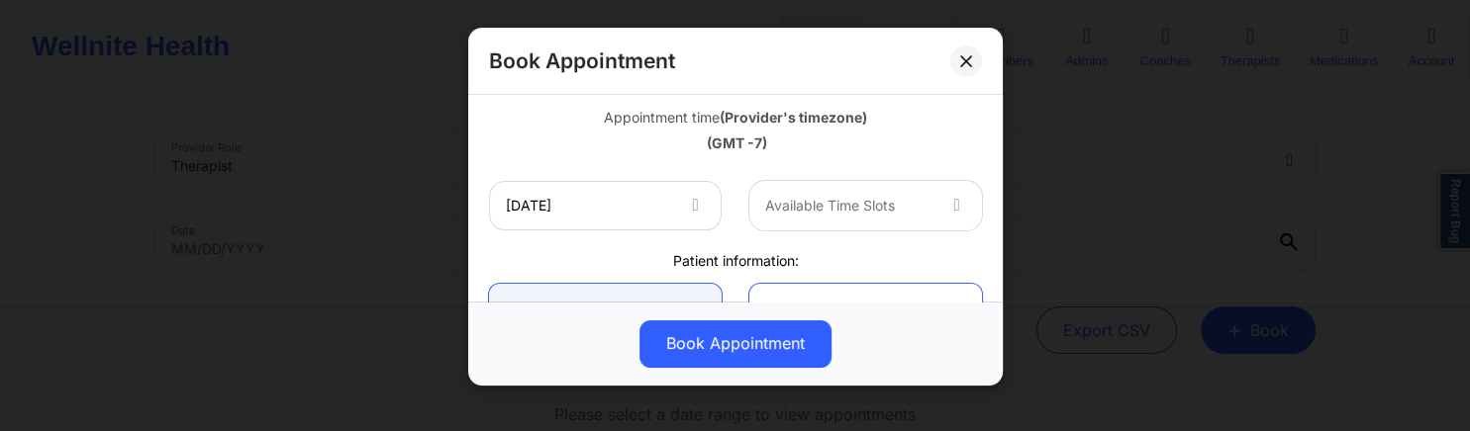
scroll to position [380, 0]
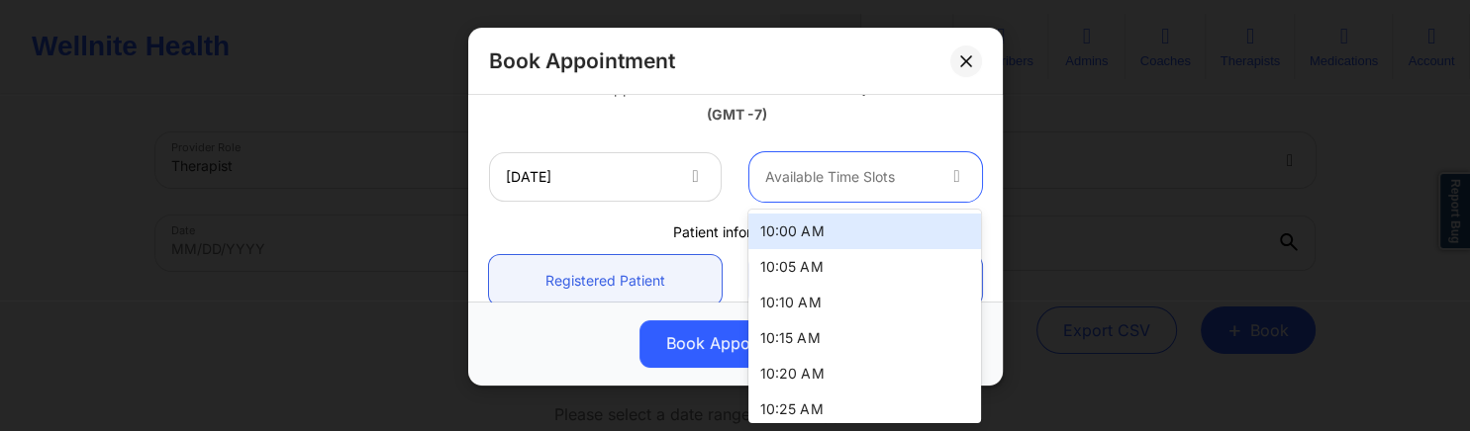
click at [862, 188] on div at bounding box center [848, 177] width 167 height 24
drag, startPoint x: 795, startPoint y: 224, endPoint x: 785, endPoint y: 220, distance: 10.7
click at [794, 224] on div "10:00 AM" at bounding box center [864, 232] width 233 height 36
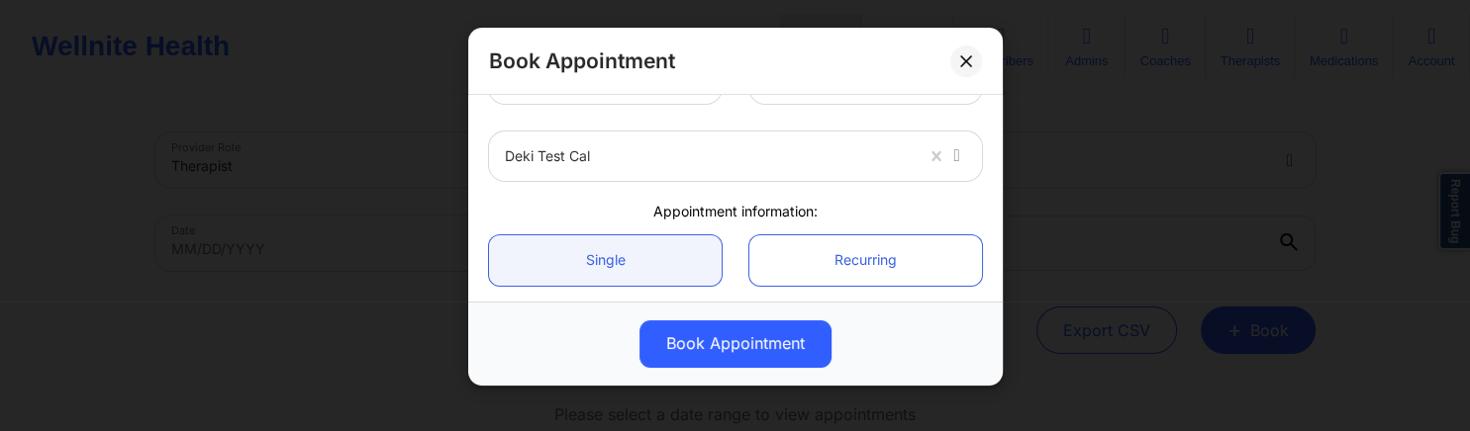
scroll to position [95, 0]
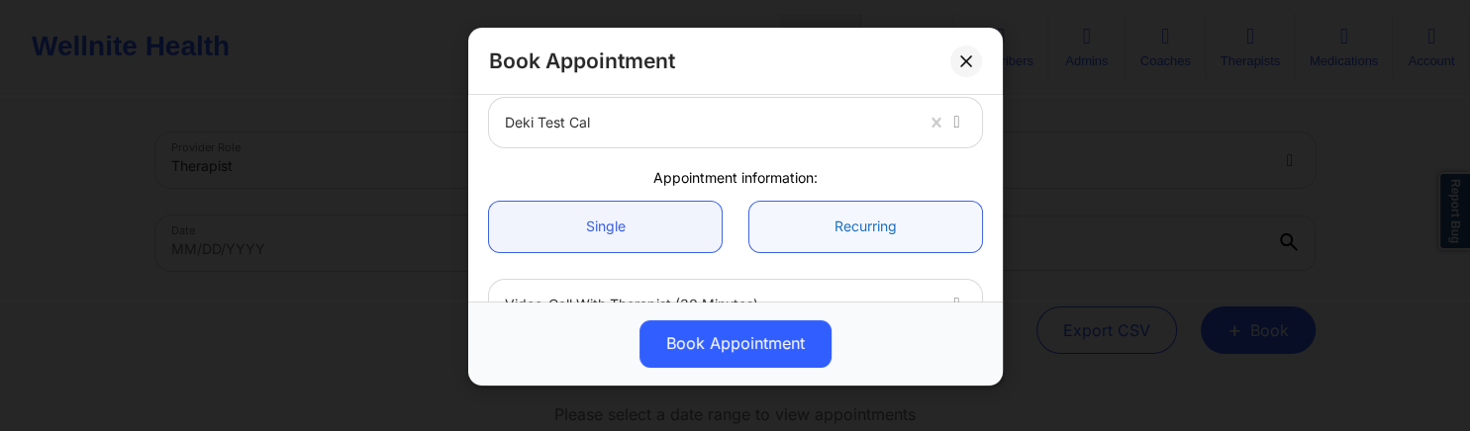
click at [817, 212] on link "Recurring" at bounding box center [865, 227] width 233 height 50
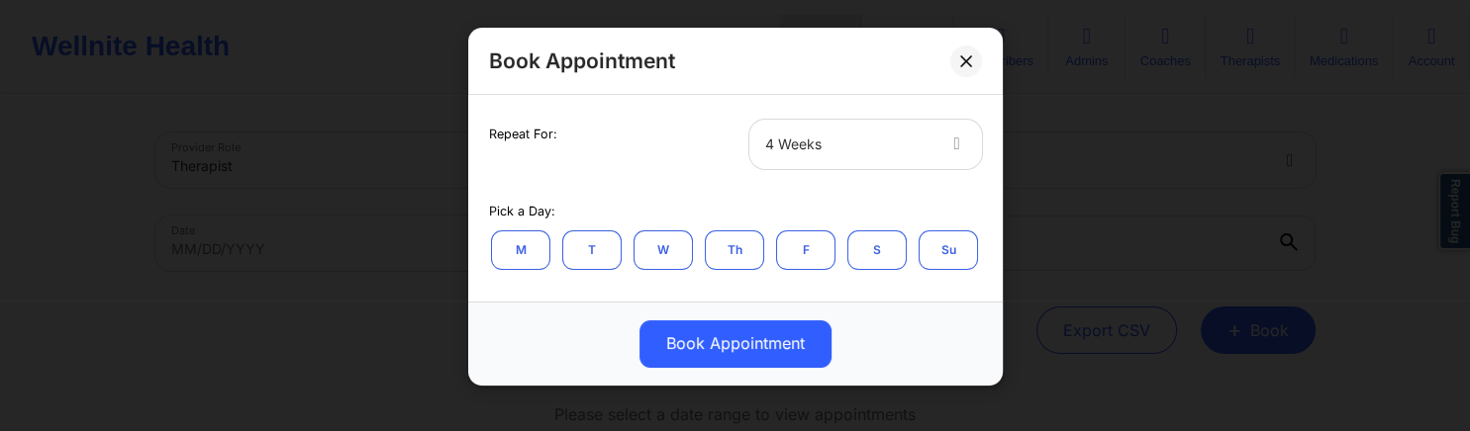
scroll to position [380, 0]
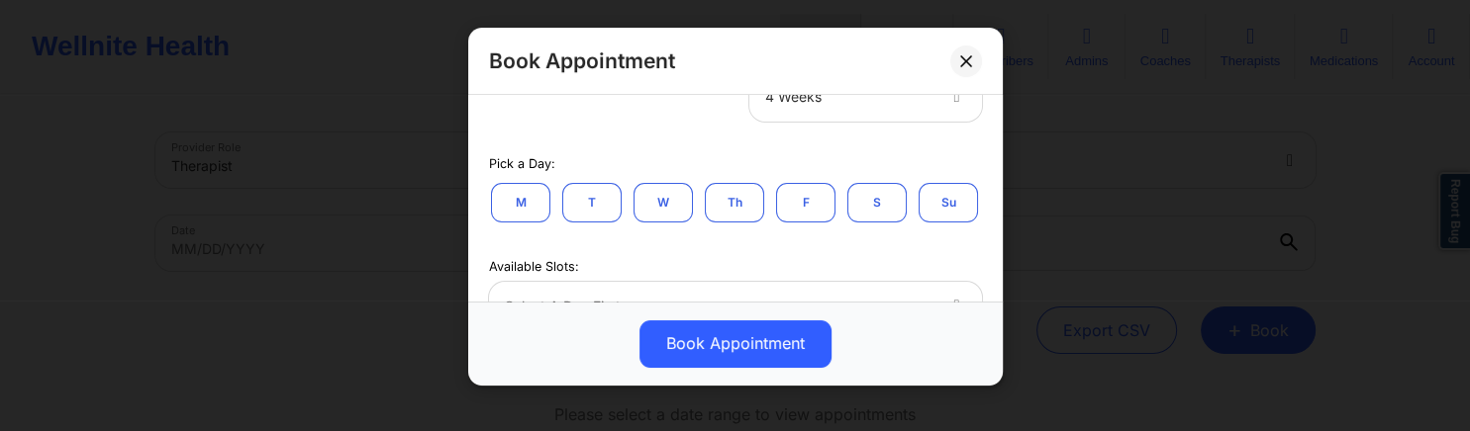
click at [527, 199] on button "M" at bounding box center [520, 203] width 59 height 40
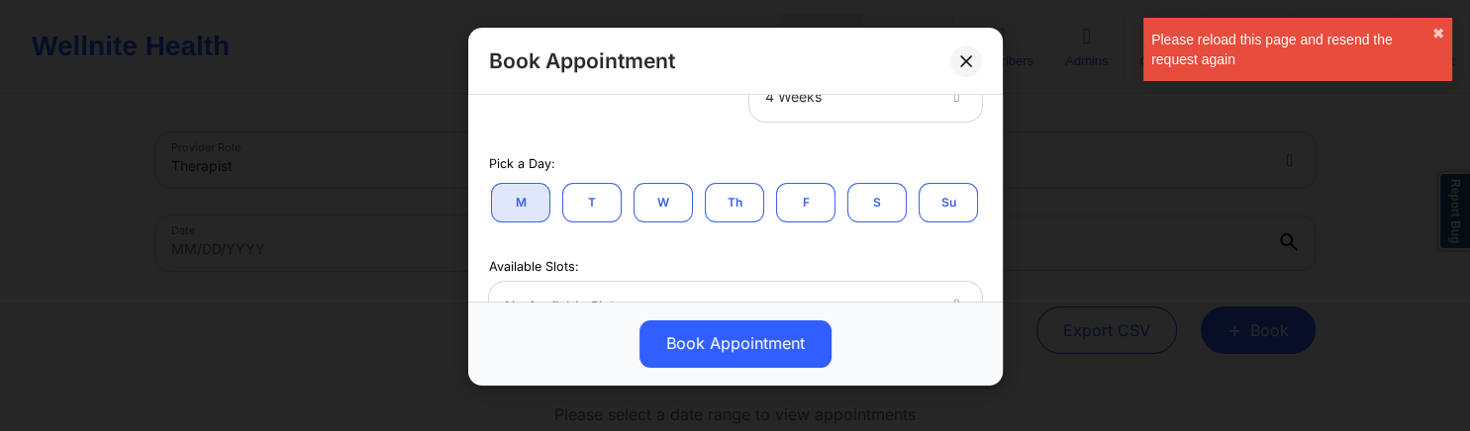
click at [668, 205] on button "W" at bounding box center [662, 203] width 59 height 40
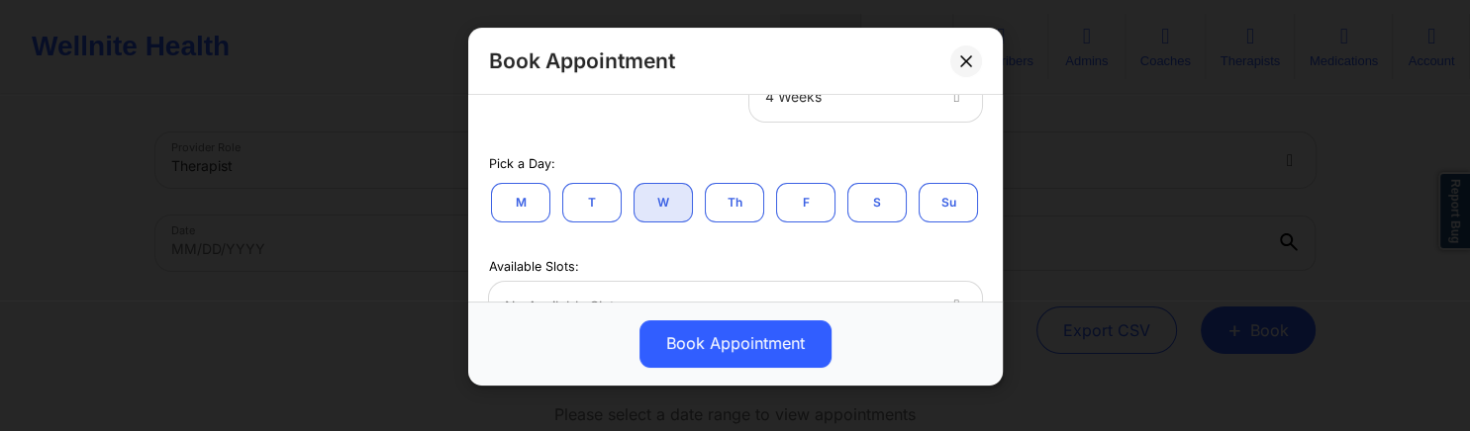
click at [789, 206] on button "F" at bounding box center [805, 203] width 59 height 40
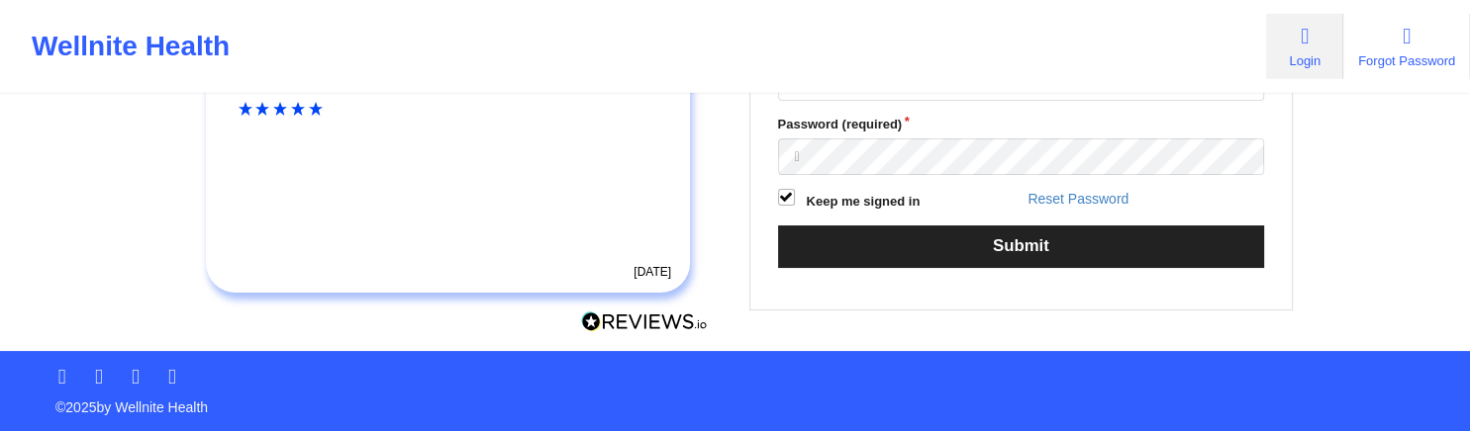
scroll to position [313, 0]
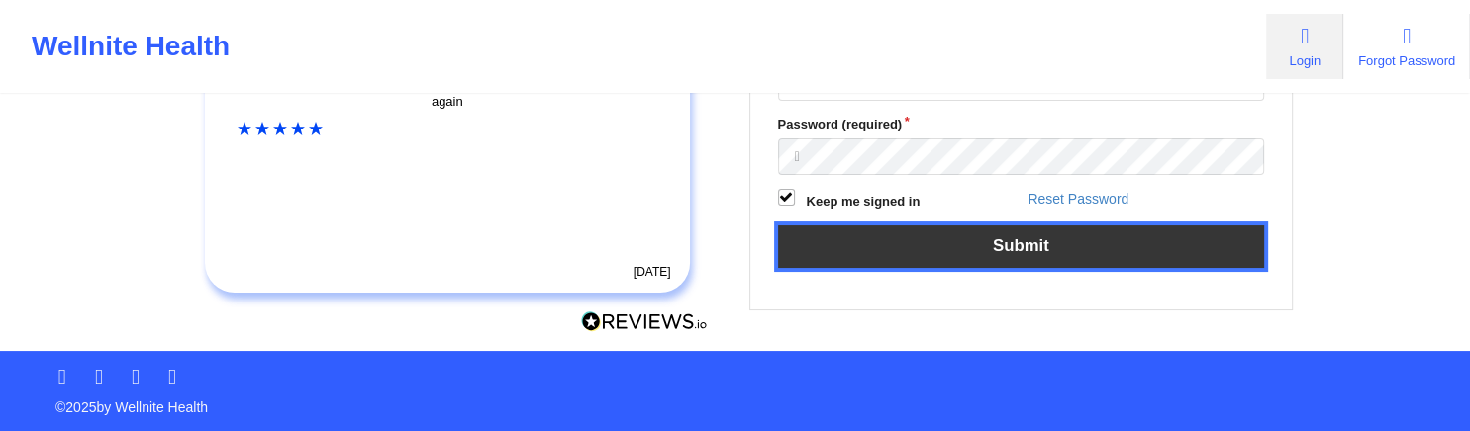
click at [992, 268] on button "Submit" at bounding box center [1021, 247] width 487 height 43
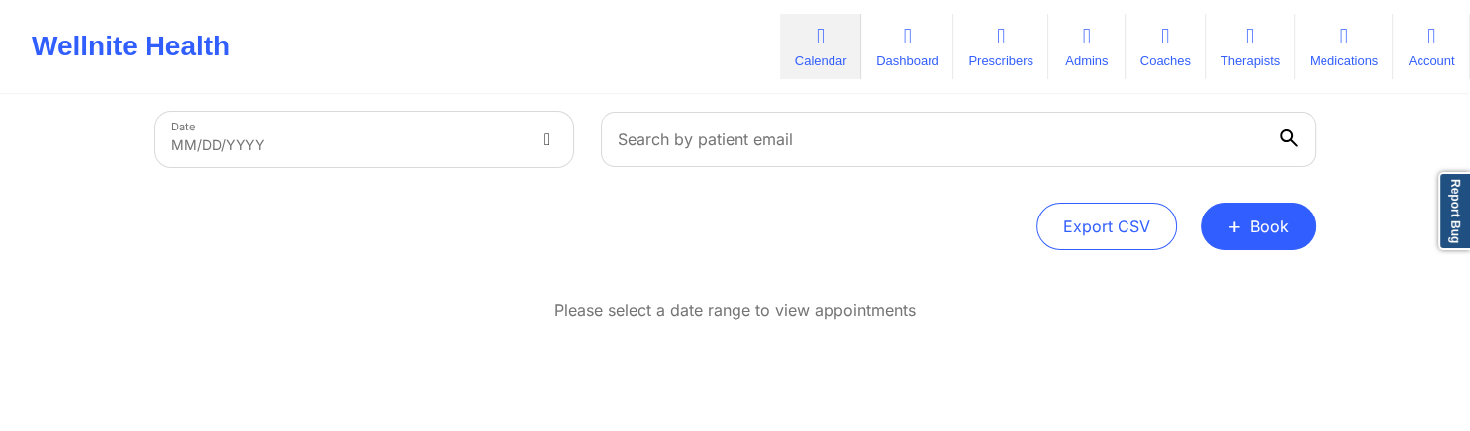
scroll to position [204, 0]
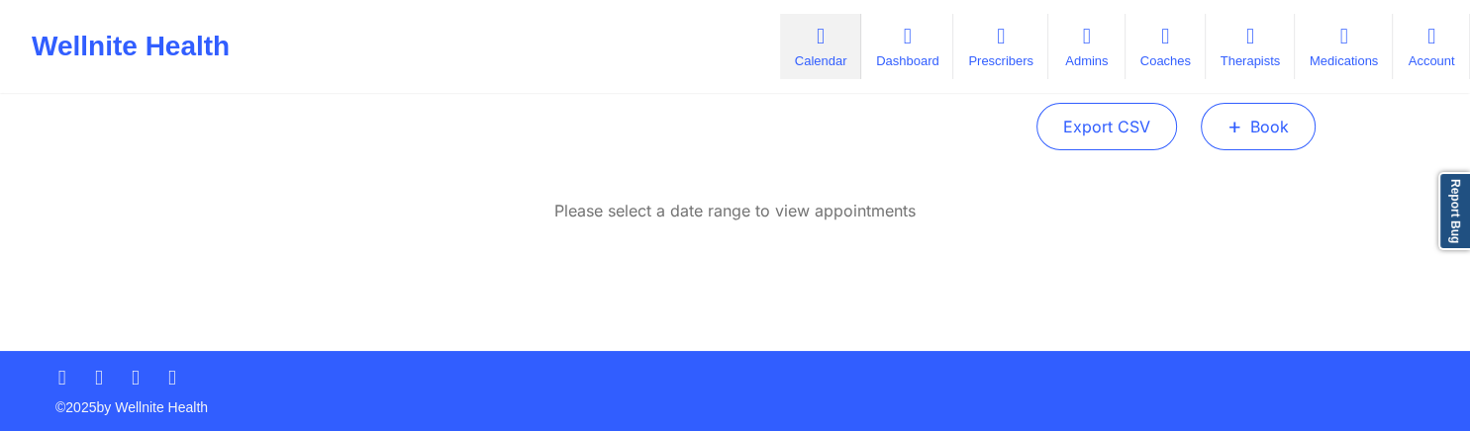
click at [1289, 112] on button "+ Book" at bounding box center [1257, 127] width 115 height 48
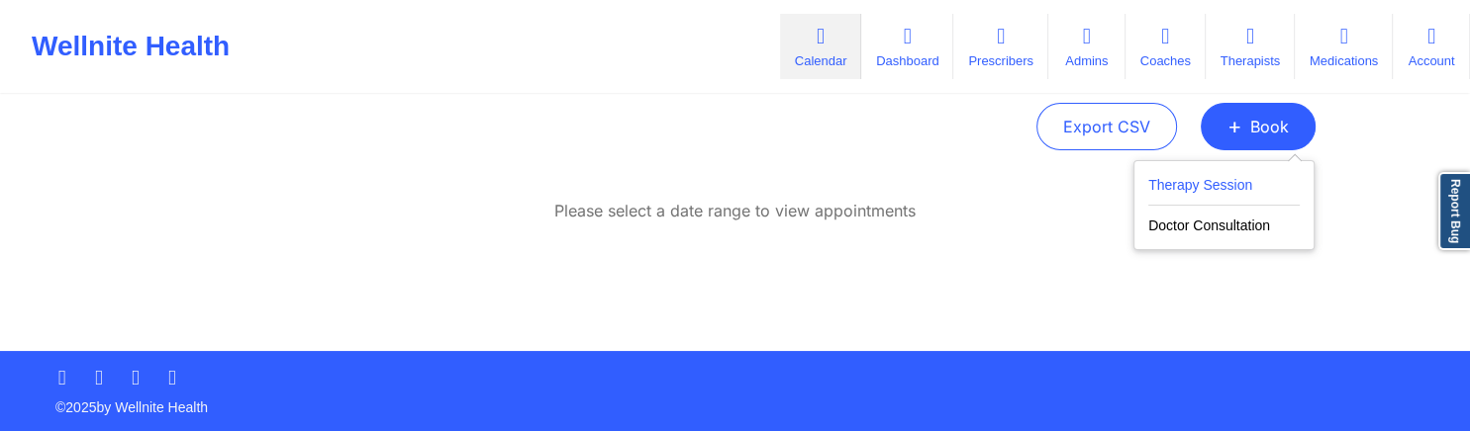
click at [1250, 187] on button "Therapy Session" at bounding box center [1223, 189] width 151 height 33
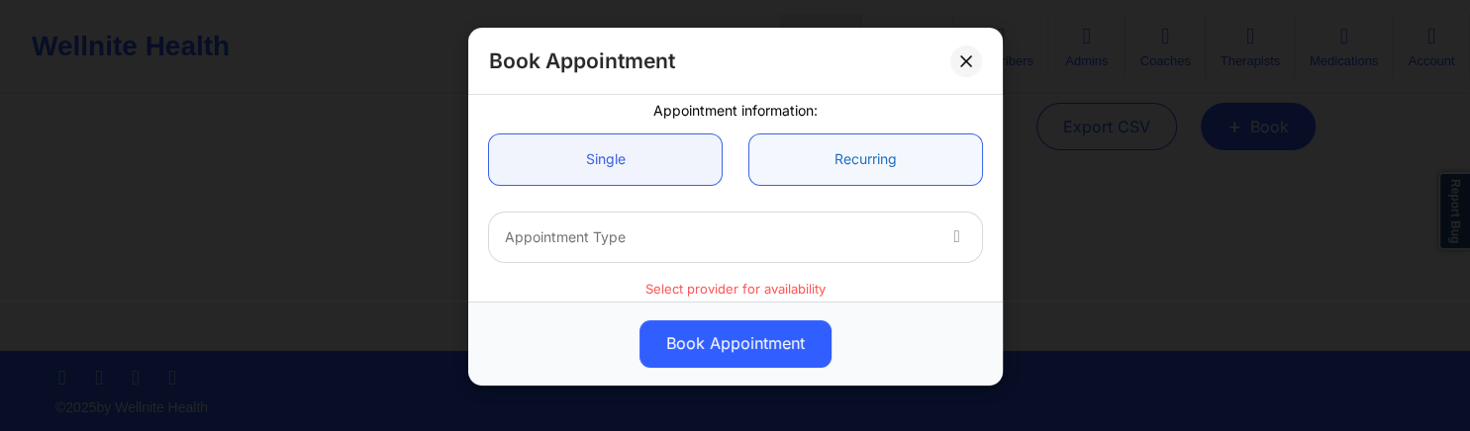
scroll to position [190, 0]
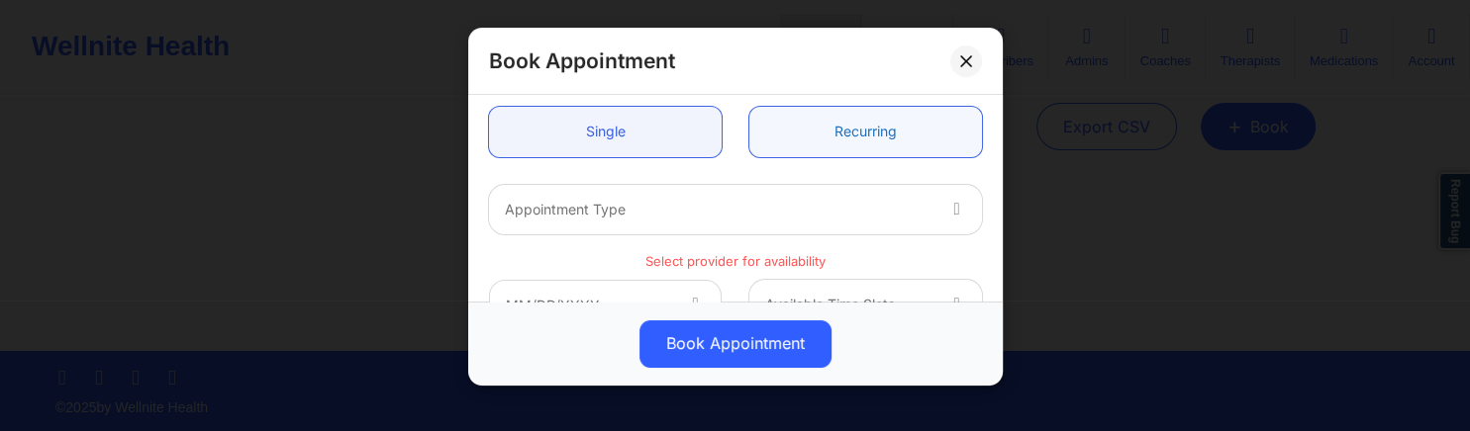
click at [845, 137] on link "Recurring" at bounding box center [865, 132] width 233 height 50
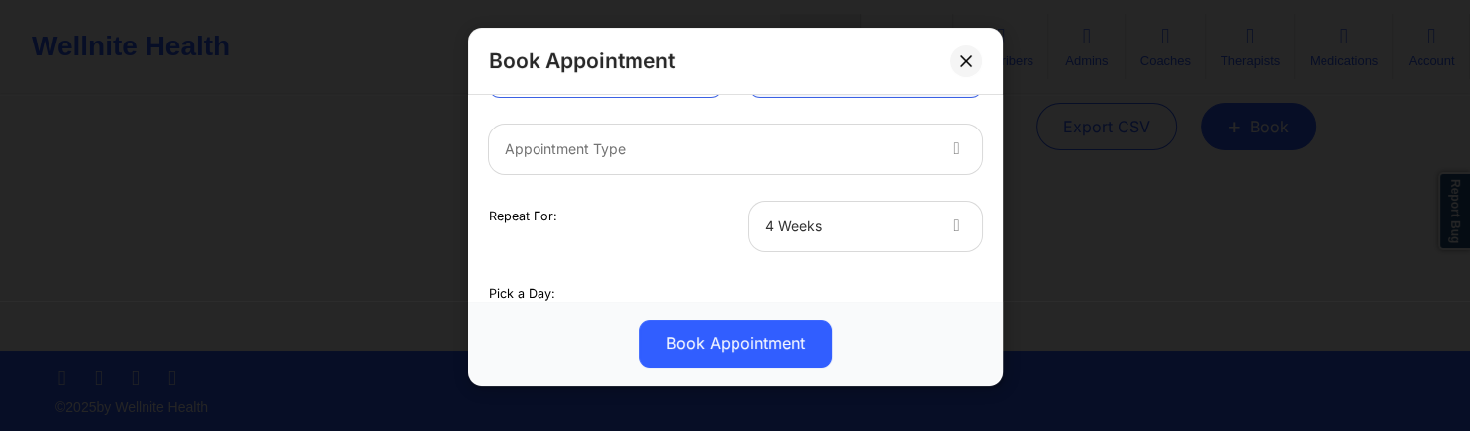
scroll to position [285, 0]
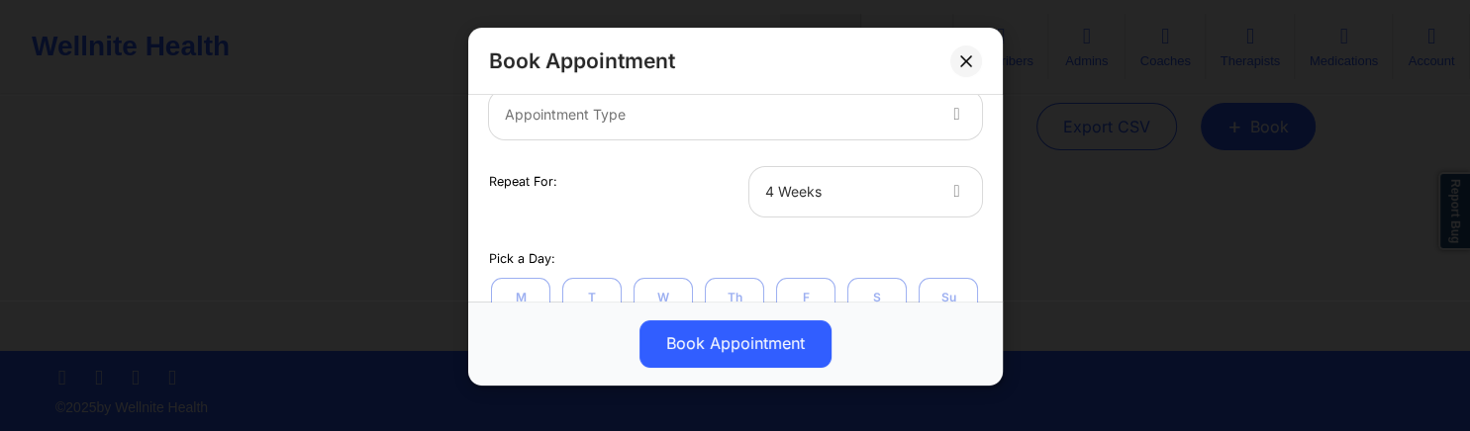
click at [856, 127] on div "Appointment Type" at bounding box center [711, 114] width 445 height 49
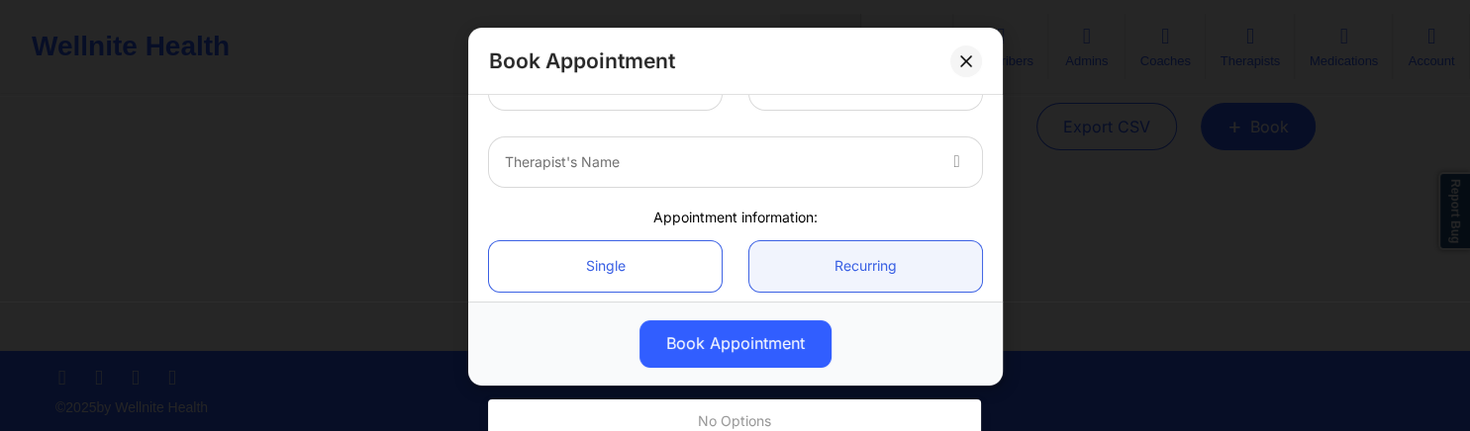
scroll to position [0, 0]
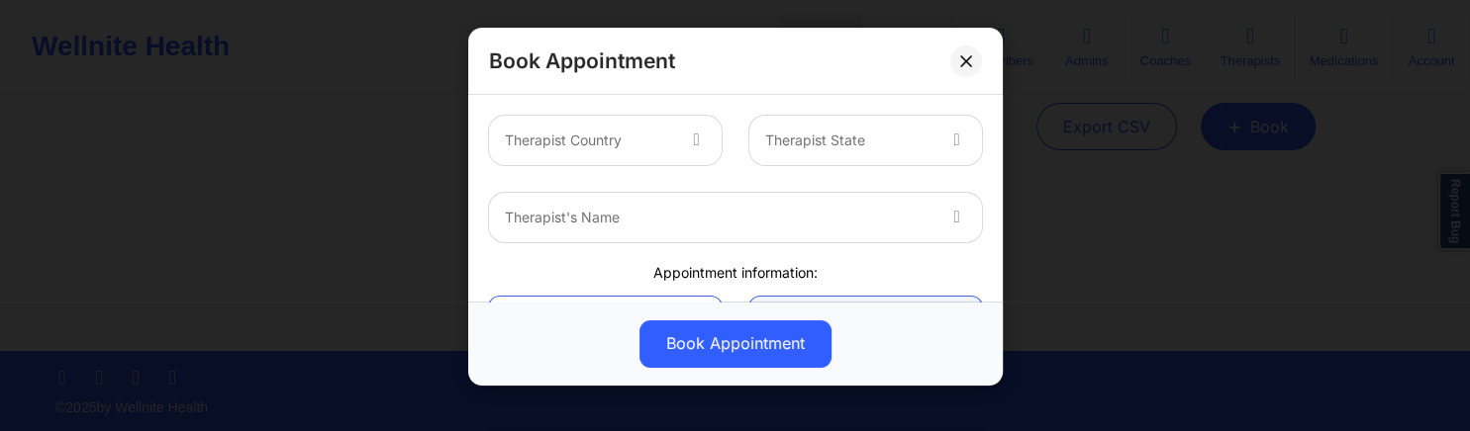
click at [841, 144] on div at bounding box center [848, 141] width 167 height 24
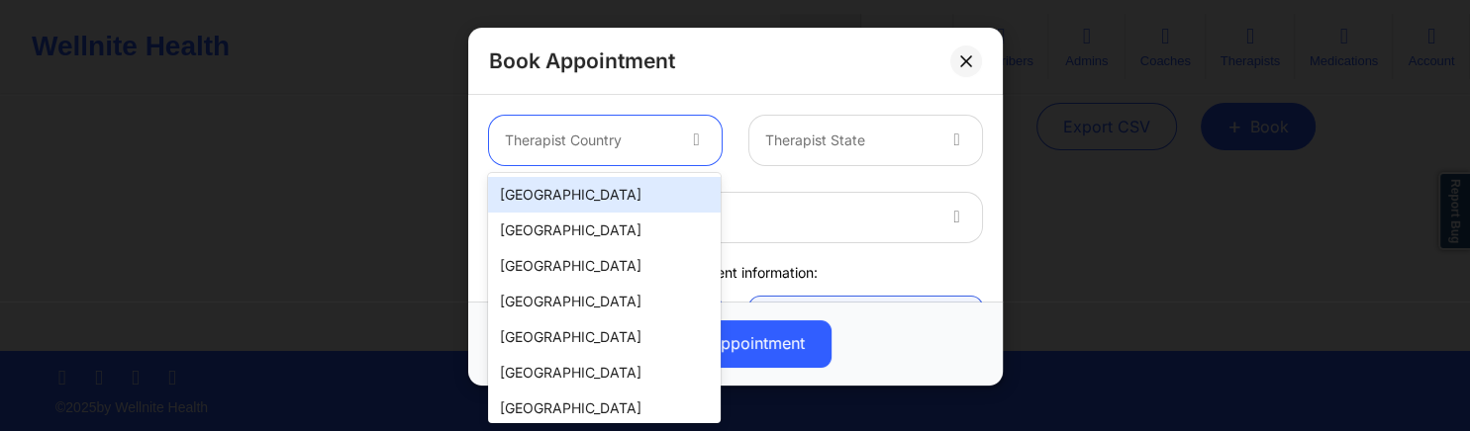
click at [685, 136] on div at bounding box center [698, 140] width 48 height 49
click at [671, 197] on div "[GEOGRAPHIC_DATA]" at bounding box center [604, 195] width 233 height 36
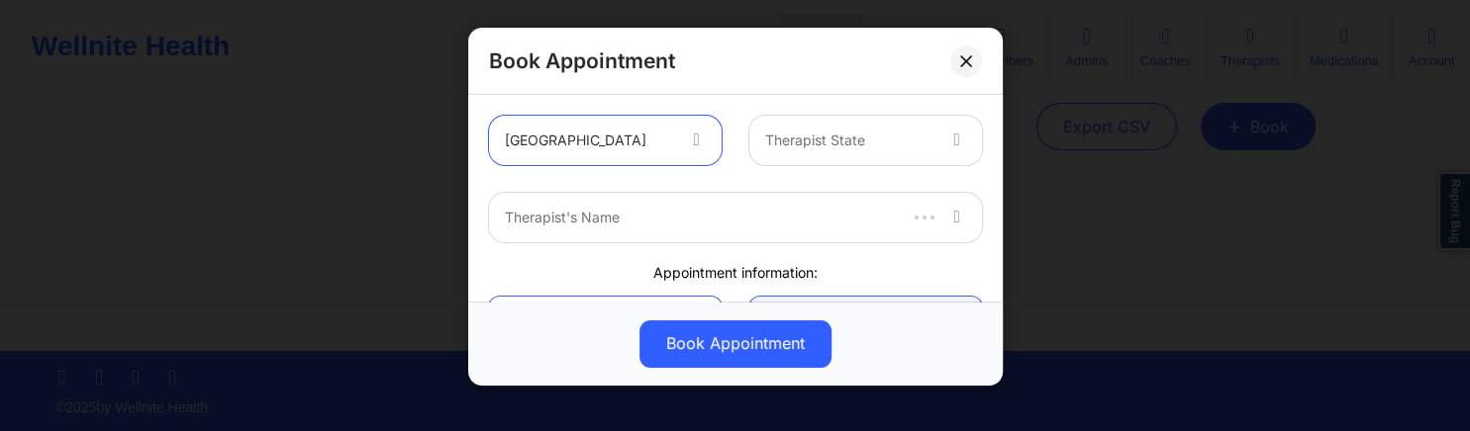
click at [854, 144] on div at bounding box center [848, 141] width 167 height 24
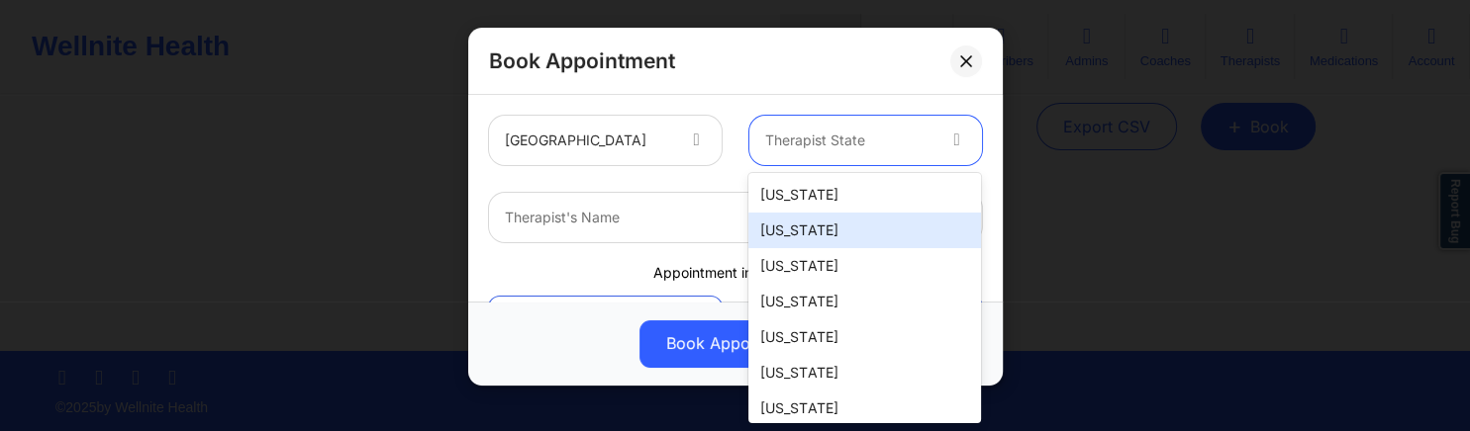
drag, startPoint x: 825, startPoint y: 223, endPoint x: 822, endPoint y: 212, distance: 11.3
click at [826, 223] on div "[US_STATE]" at bounding box center [864, 231] width 233 height 36
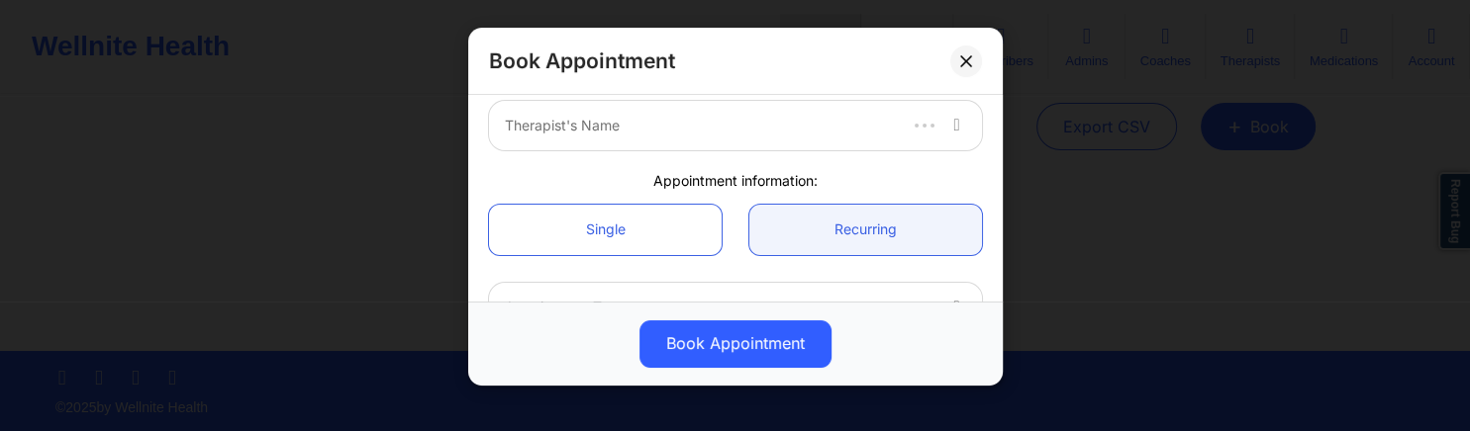
scroll to position [95, 0]
click at [920, 125] on div at bounding box center [719, 123] width 428 height 24
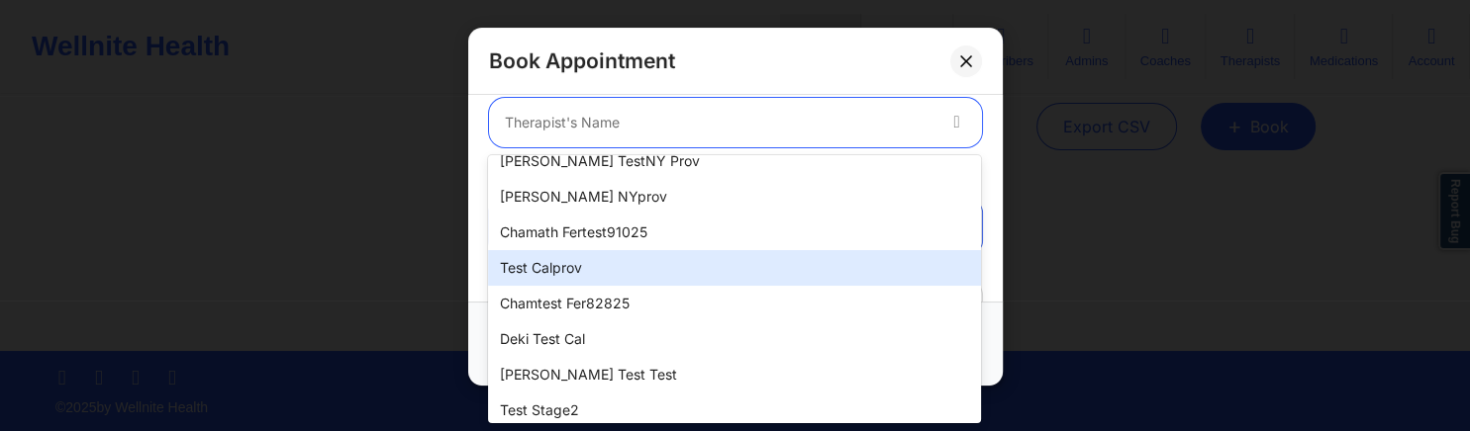
scroll to position [399, 0]
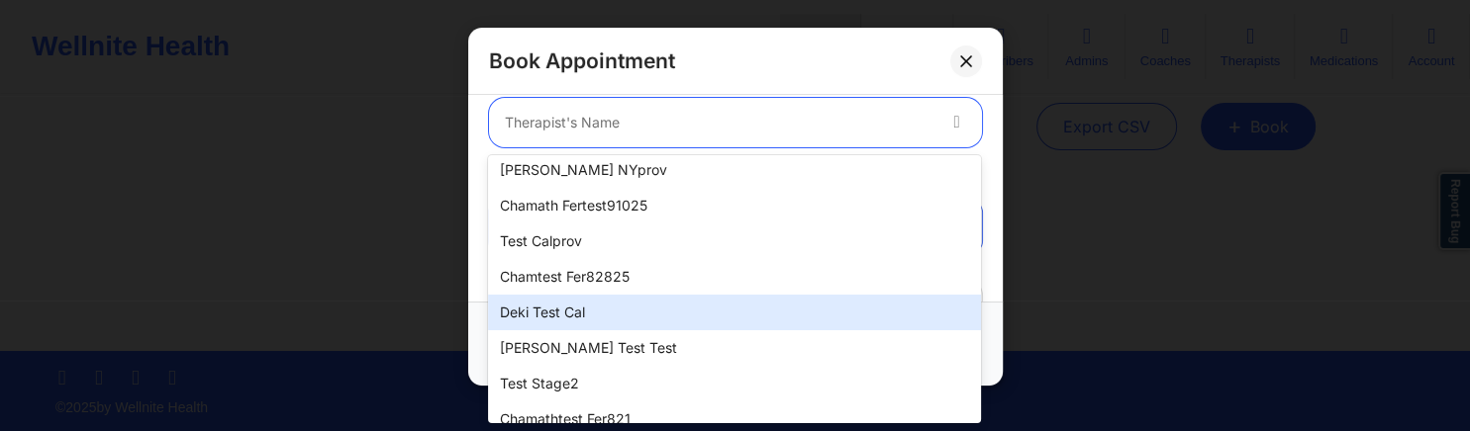
drag, startPoint x: 596, startPoint y: 311, endPoint x: 608, endPoint y: 309, distance: 12.0
click at [597, 311] on div "Deki Test Cal" at bounding box center [734, 313] width 493 height 36
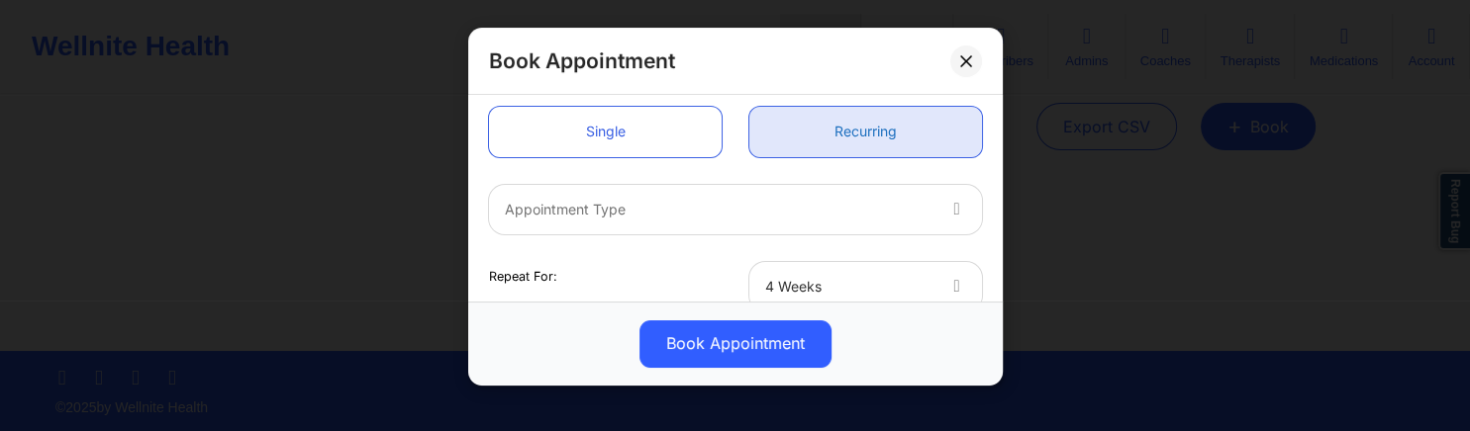
scroll to position [285, 0]
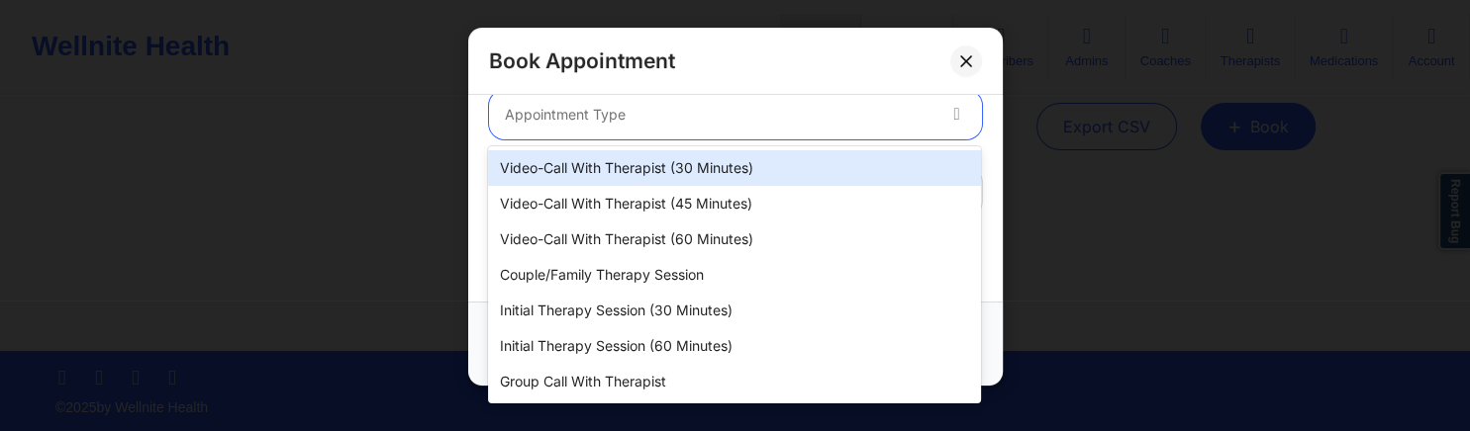
click at [936, 117] on div at bounding box center [958, 114] width 48 height 49
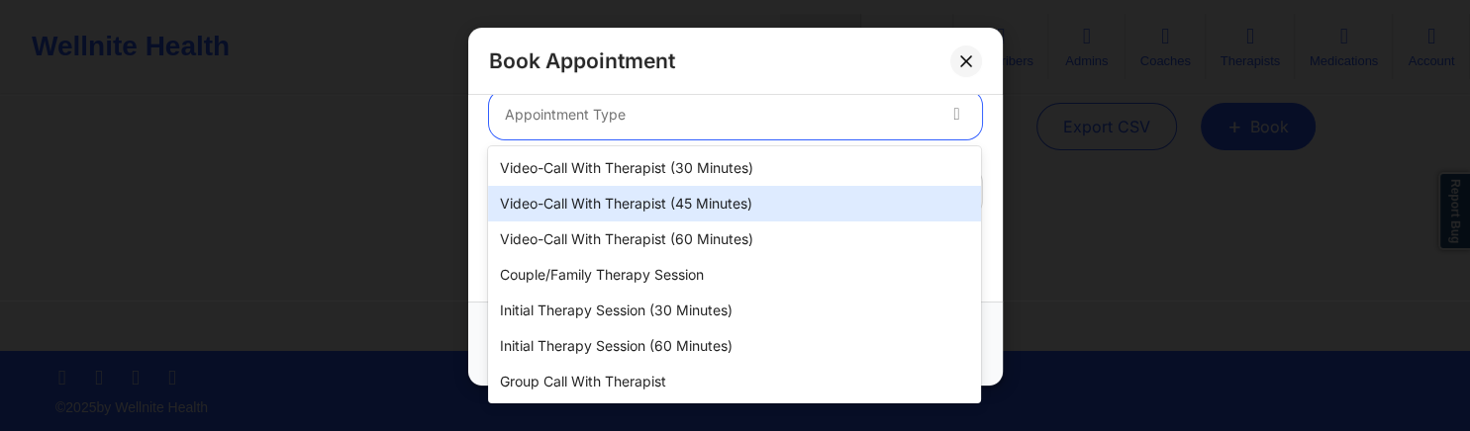
click at [800, 198] on div "Video-Call with Therapist (45 minutes)" at bounding box center [734, 204] width 493 height 36
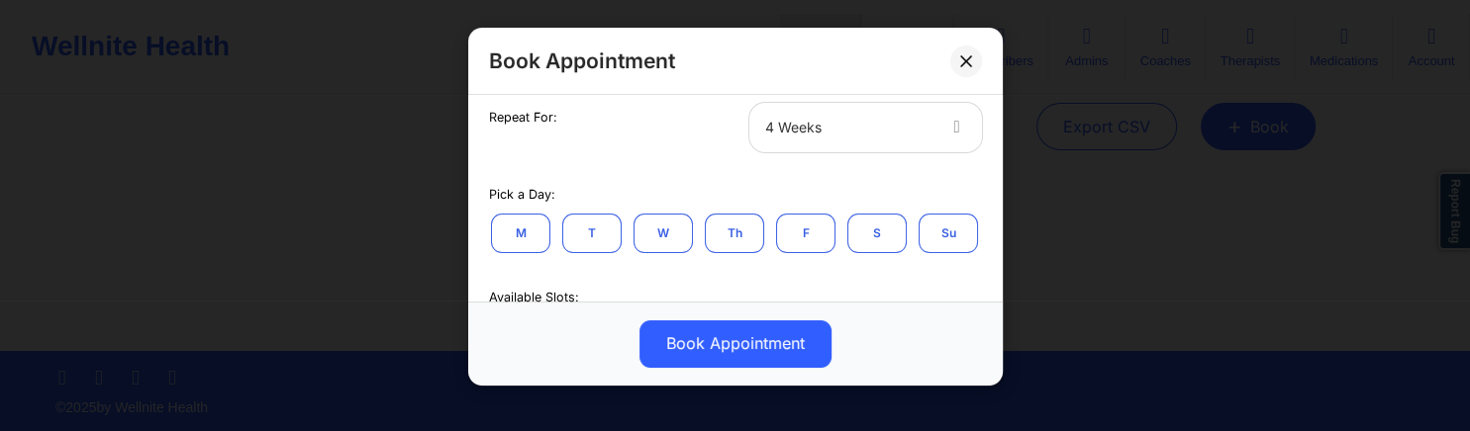
scroll to position [380, 0]
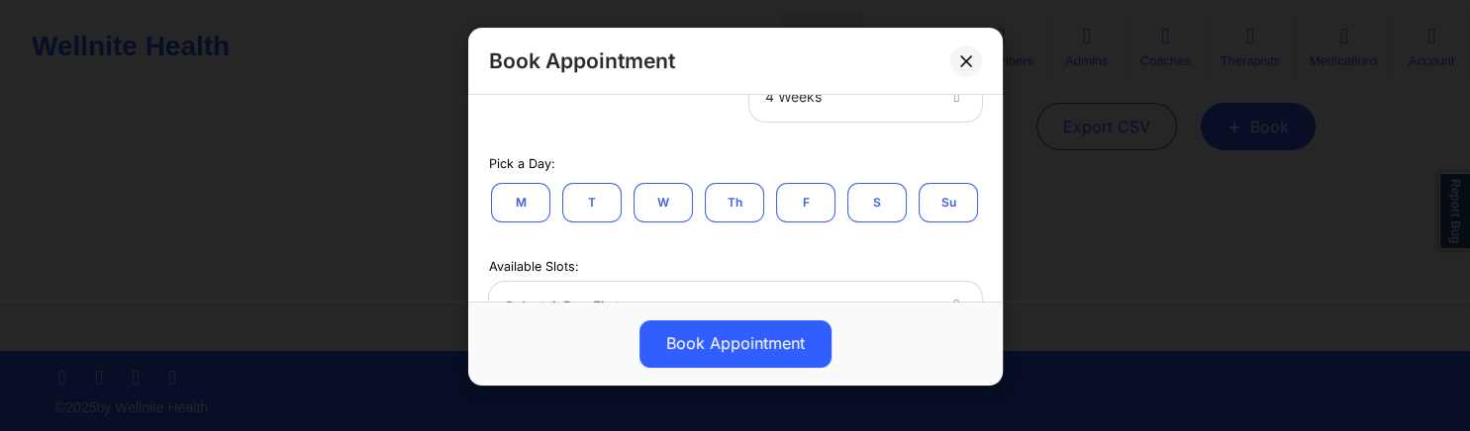
click at [517, 208] on button "M" at bounding box center [520, 203] width 59 height 40
